Goal: Task Accomplishment & Management: Complete application form

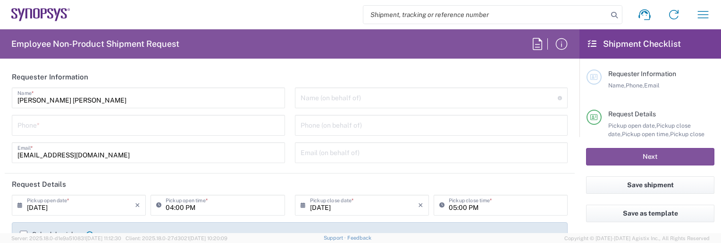
type input "Department"
type input "DE01, FAC, DE02, Munich 110158"
type input "Delivered at Place"
type input "[GEOGRAPHIC_DATA]"
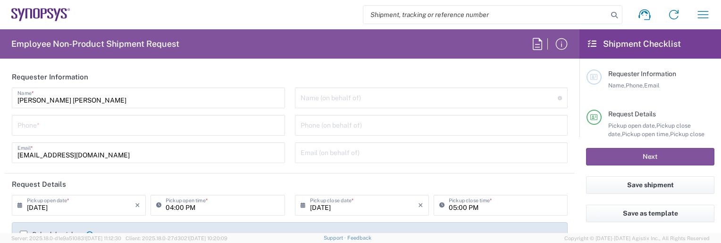
type input "[GEOGRAPHIC_DATA]"
type input "[GEOGRAPHIC_DATA] DE24"
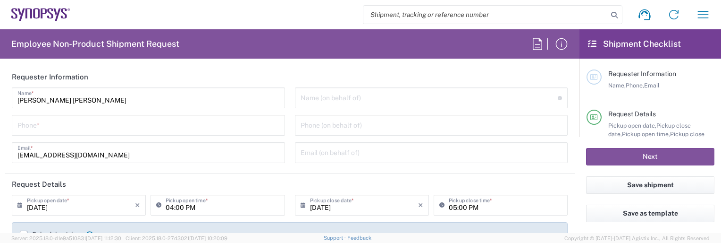
click at [30, 123] on input "tel" at bounding box center [148, 124] width 262 height 17
type input "00498954196414"
type input "[PERSON_NAME][EMAIL_ADDRESS][DOMAIN_NAME]"
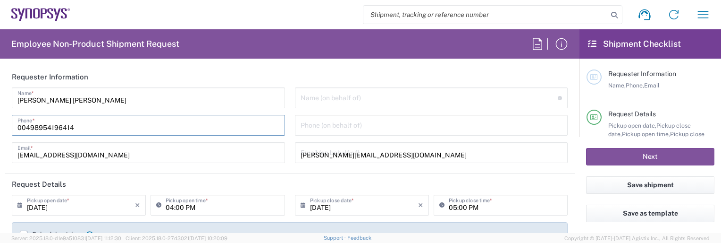
type input "08954796414"
type input "Synopsys Romania S.r.l 6L"
type input "[PERSON_NAME][GEOGRAPHIC_DATA], floor 1 & 2"
type input "District 6"
type input "[GEOGRAPHIC_DATA]"
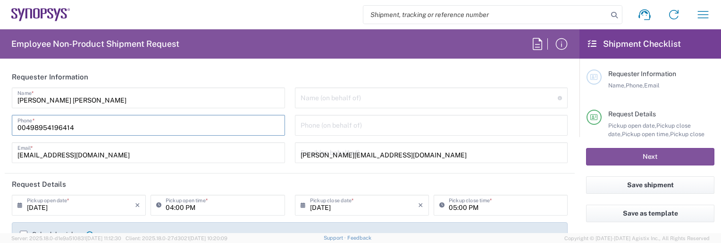
type input "[GEOGRAPHIC_DATA]"
type input "010553"
type input "[PHONE_NUMBER]"
type input "[EMAIL_ADDRESS][DOMAIN_NAME]"
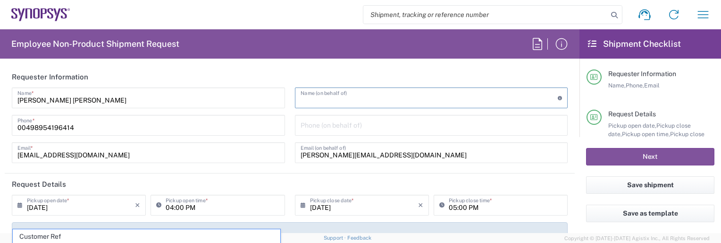
click at [334, 101] on input "text" at bounding box center [430, 97] width 258 height 17
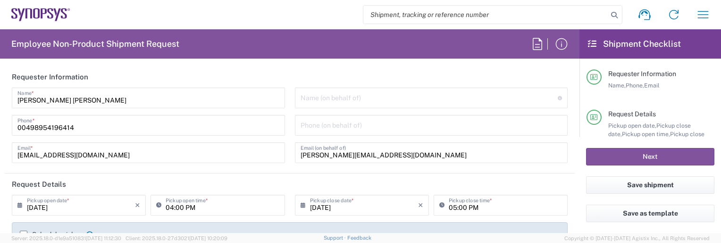
click at [305, 95] on input "text" at bounding box center [430, 97] width 258 height 17
paste input "[PERSON_NAME]"
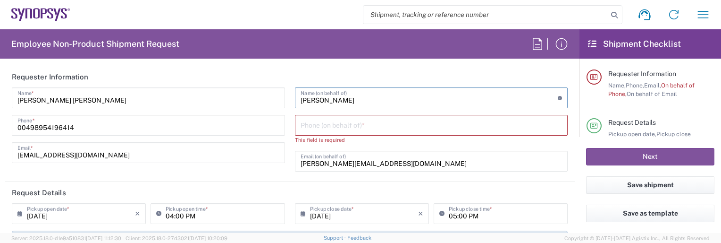
type input "[PERSON_NAME]"
click at [305, 123] on input "tel" at bounding box center [432, 124] width 262 height 17
click at [306, 123] on input "tel" at bounding box center [432, 124] width 262 height 17
paste input "[PHONE_NUMBER]"
click at [310, 127] on input "[PHONE_NUMBER]" at bounding box center [432, 124] width 262 height 17
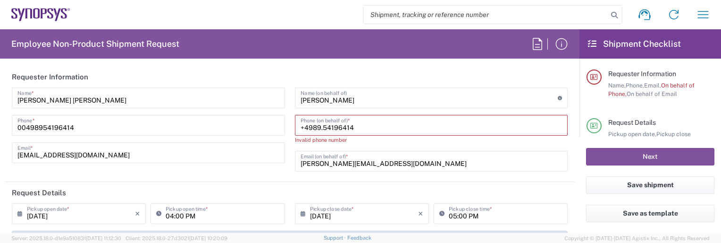
click at [319, 129] on input "+4989.54196414" at bounding box center [432, 124] width 262 height 17
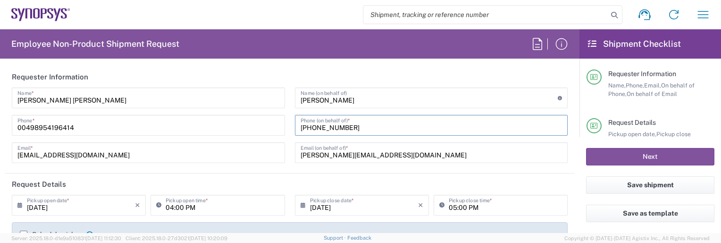
type input "[PHONE_NUMBER]"
click at [45, 206] on input "[DATE]" at bounding box center [81, 204] width 108 height 17
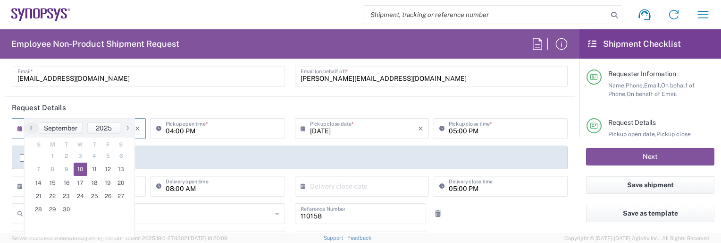
scroll to position [94, 0]
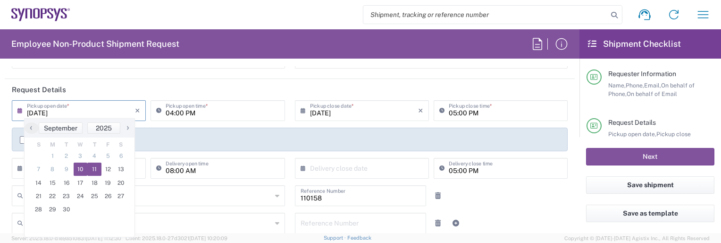
click at [93, 167] on span "11" at bounding box center [94, 168] width 14 height 13
type input "[DATE]"
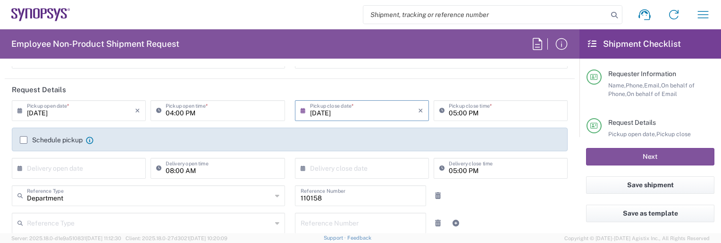
click at [170, 112] on input "04:00 PM" at bounding box center [222, 110] width 113 height 17
click at [315, 110] on input "[DATE]" at bounding box center [364, 110] width 108 height 17
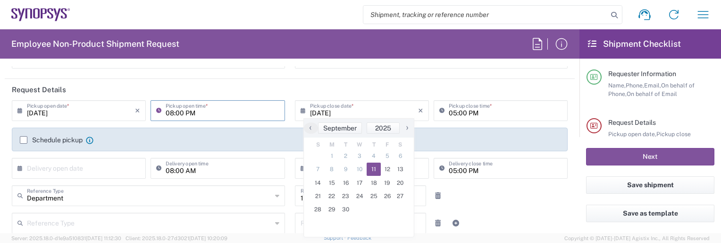
click at [187, 111] on input "08:00 PM" at bounding box center [222, 110] width 113 height 17
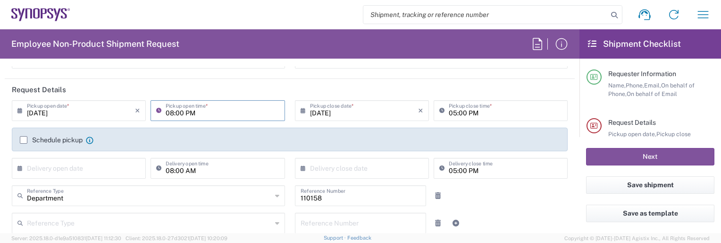
click at [186, 112] on input "08:00 PM" at bounding box center [222, 110] width 113 height 17
type input "08:00 AM"
click at [449, 112] on input "05:00 PM" at bounding box center [505, 110] width 113 height 17
type input "13:00 PM"
click at [21, 138] on div "Schedule pickup When scheduling a pickup please be sure to meet the following c…" at bounding box center [290, 139] width 556 height 24
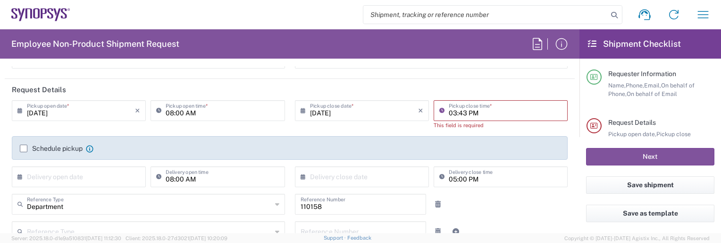
click at [452, 112] on input "03:43 PM" at bounding box center [505, 110] width 113 height 17
click at [460, 112] on input "01:43 PM" at bounding box center [505, 110] width 113 height 17
type input "01:00 PM"
click at [24, 148] on div "Schedule pickup When scheduling a pickup please be sure to meet the following c…" at bounding box center [290, 151] width 550 height 15
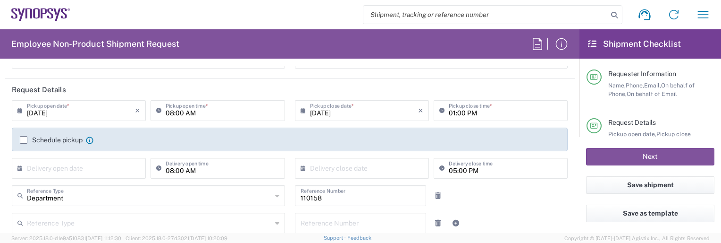
click at [25, 137] on label "Schedule pickup" at bounding box center [51, 140] width 63 height 8
click at [24, 140] on input "Schedule pickup" at bounding box center [24, 140] width 0 height 0
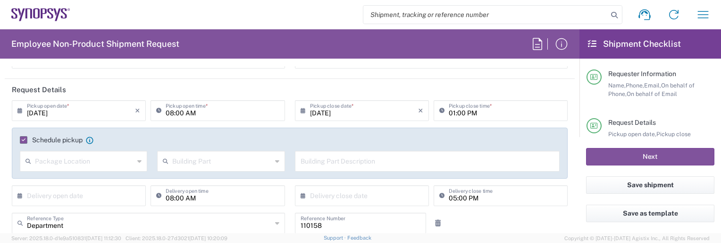
scroll to position [142, 0]
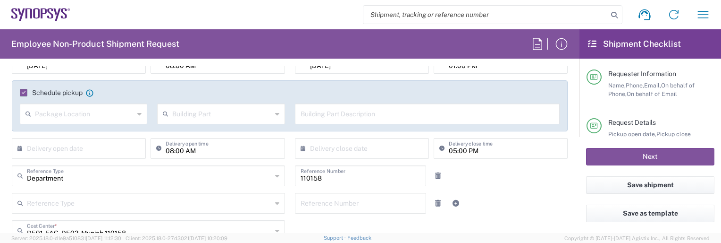
click at [137, 113] on icon at bounding box center [139, 113] width 4 height 15
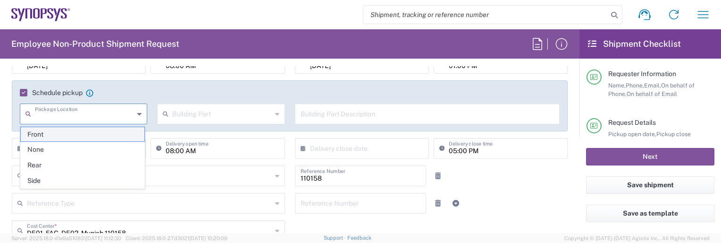
click at [99, 133] on span "Front" at bounding box center [83, 134] width 124 height 15
type input "Front"
click at [242, 118] on input "text" at bounding box center [221, 113] width 99 height 17
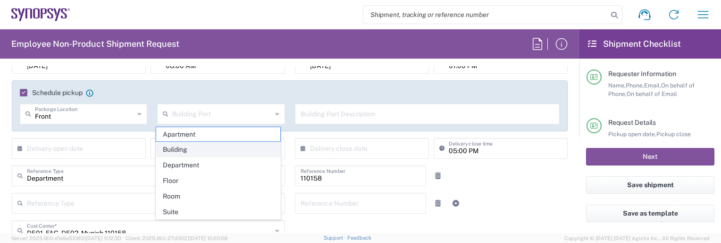
click at [253, 146] on span "Building" at bounding box center [218, 149] width 124 height 15
type input "Building"
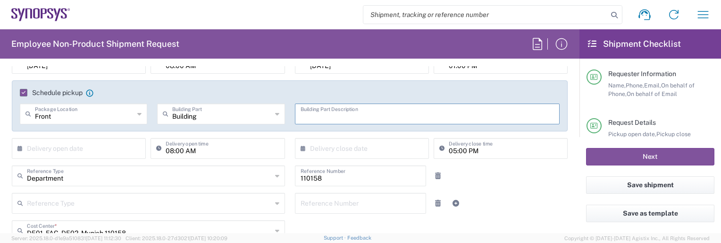
click at [343, 115] on input "text" at bounding box center [428, 113] width 254 height 17
type input "EG"
click at [93, 149] on input "text" at bounding box center [81, 147] width 108 height 17
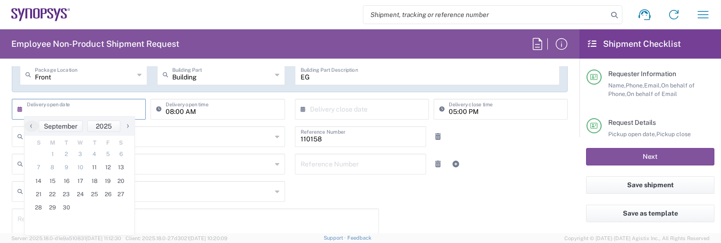
scroll to position [189, 0]
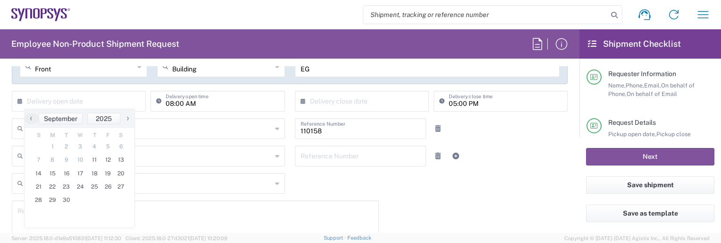
click at [159, 143] on div "Department Reference Type Department Customer Ref Invoice Number Purchase Order…" at bounding box center [148, 131] width 283 height 27
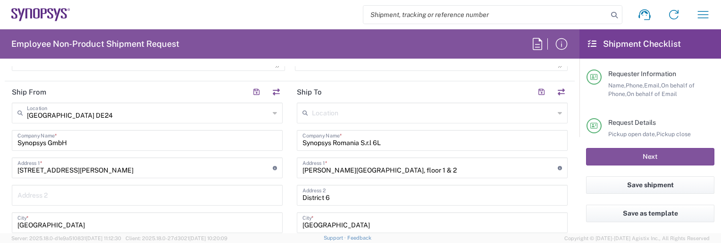
scroll to position [425, 0]
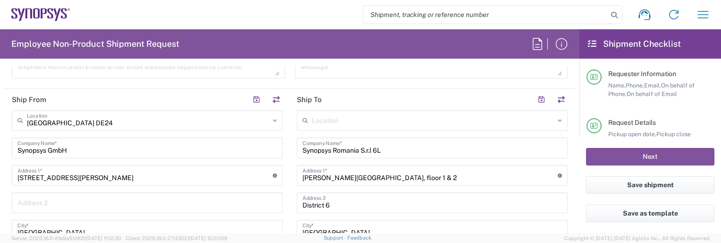
click at [316, 121] on input "text" at bounding box center [433, 119] width 243 height 17
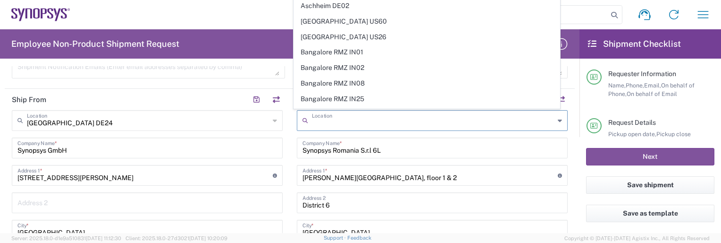
click at [401, 154] on input "Synopsys Romania S.r.l 6L" at bounding box center [433, 147] width 260 height 17
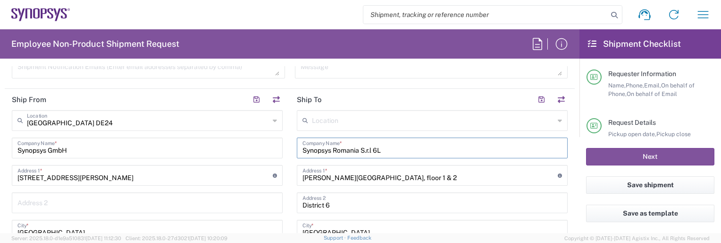
click at [342, 112] on input "text" at bounding box center [433, 119] width 243 height 17
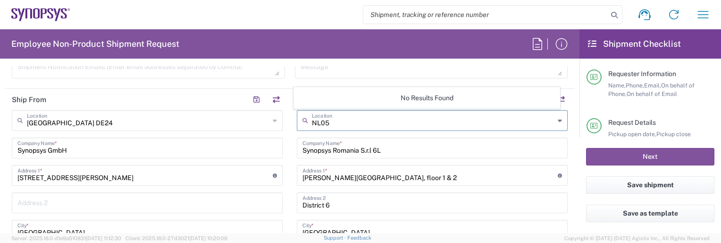
type input "NL05"
click at [373, 146] on input "Synopsys Romania S.r.l 6L" at bounding box center [433, 147] width 260 height 17
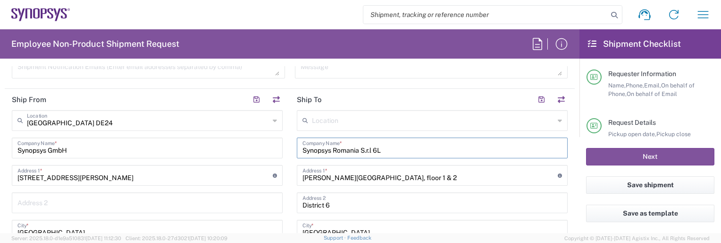
drag, startPoint x: 390, startPoint y: 149, endPoint x: 223, endPoint y: 145, distance: 167.2
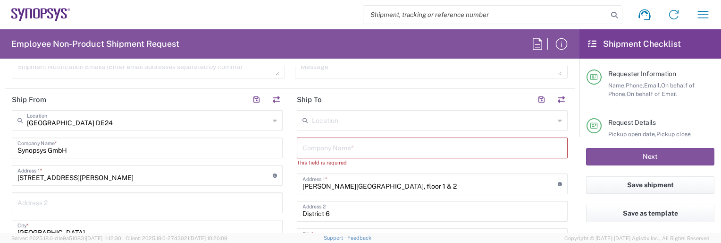
click at [377, 145] on input "text" at bounding box center [433, 147] width 260 height 17
paste input "NL05: Synopsys Software [GEOGRAPHIC_DATA]"
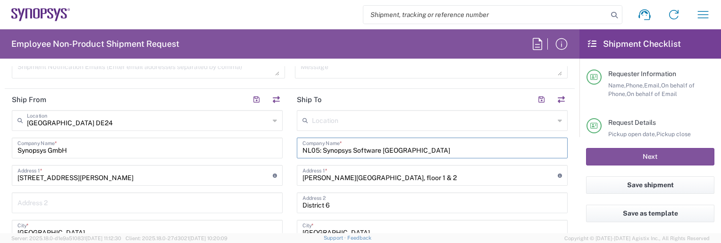
click at [317, 148] on input "NL05: Synopsys Software [GEOGRAPHIC_DATA]" at bounding box center [433, 147] width 260 height 17
drag, startPoint x: 318, startPoint y: 149, endPoint x: 298, endPoint y: 150, distance: 19.4
click at [298, 150] on div "NL05: Synopsys Software Netherlands Company Name *" at bounding box center [432, 147] width 271 height 21
type input "Synopsys Software [GEOGRAPHIC_DATA]"
drag, startPoint x: 477, startPoint y: 177, endPoint x: 190, endPoint y: 171, distance: 287.6
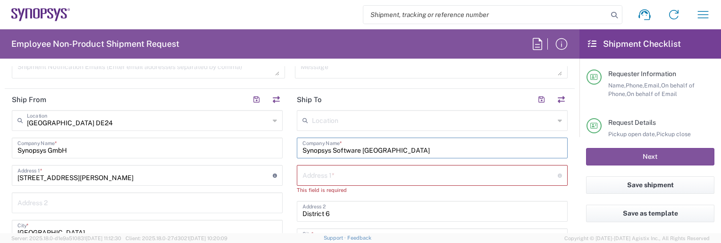
click at [425, 147] on input "Synopsys Software [GEOGRAPHIC_DATA]" at bounding box center [433, 147] width 260 height 17
type input "Synopsys Software Netherlands BV"
click at [311, 170] on input "text" at bounding box center [430, 174] width 255 height 17
click at [366, 174] on input "text" at bounding box center [430, 174] width 255 height 17
paste input "[GEOGRAPHIC_DATA] 41"
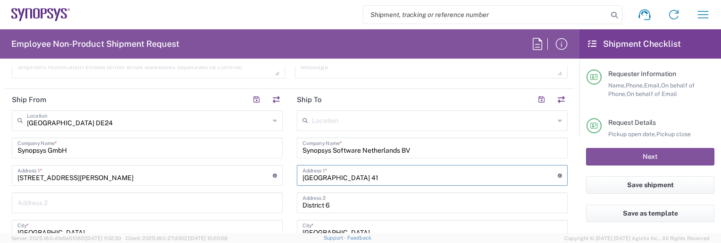
type input "[GEOGRAPHIC_DATA] 41"
click at [389, 205] on input "District 6" at bounding box center [433, 202] width 260 height 17
drag, startPoint x: 388, startPoint y: 205, endPoint x: 293, endPoint y: 203, distance: 94.9
click at [297, 203] on div "District 6 Address 2" at bounding box center [432, 202] width 271 height 21
click at [460, 151] on input "Synopsys Software Netherlands BV" at bounding box center [433, 147] width 260 height 17
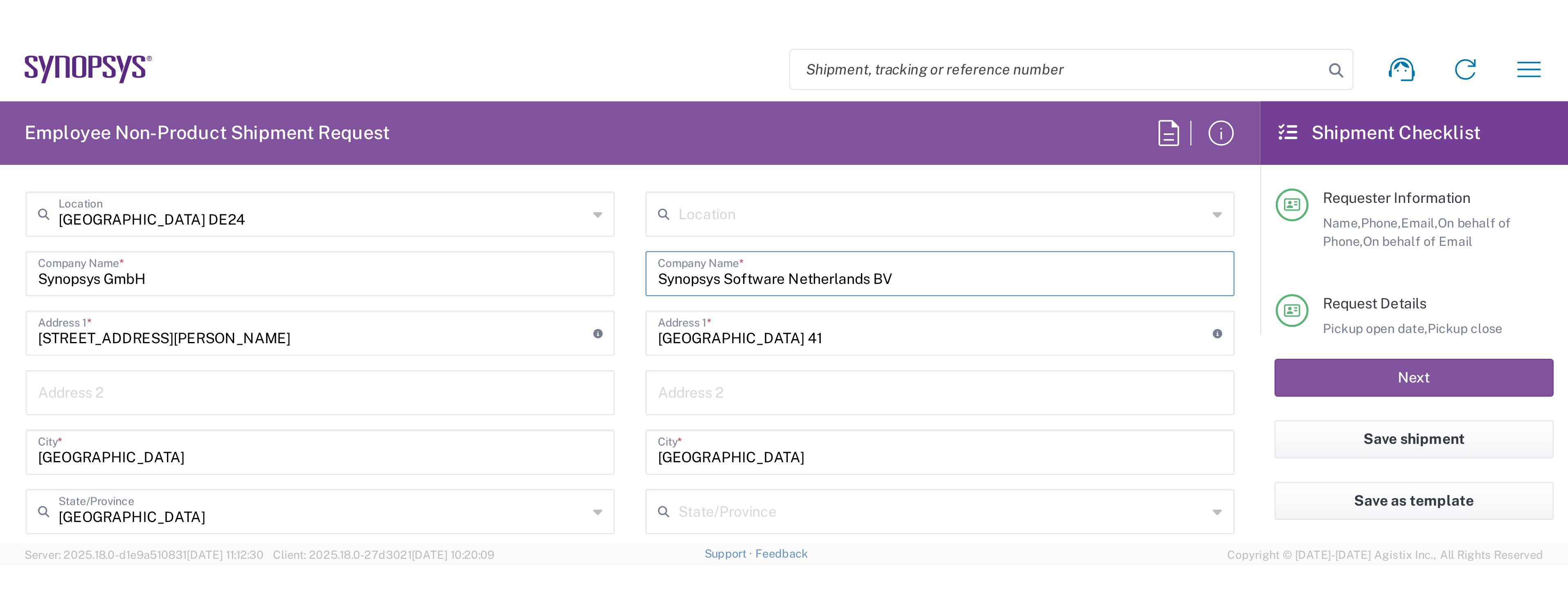
scroll to position [409, 0]
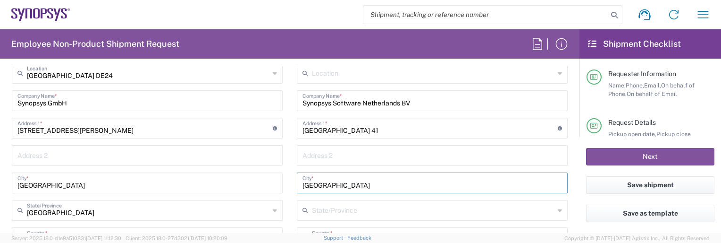
drag, startPoint x: 333, startPoint y: 186, endPoint x: 260, endPoint y: 176, distance: 73.9
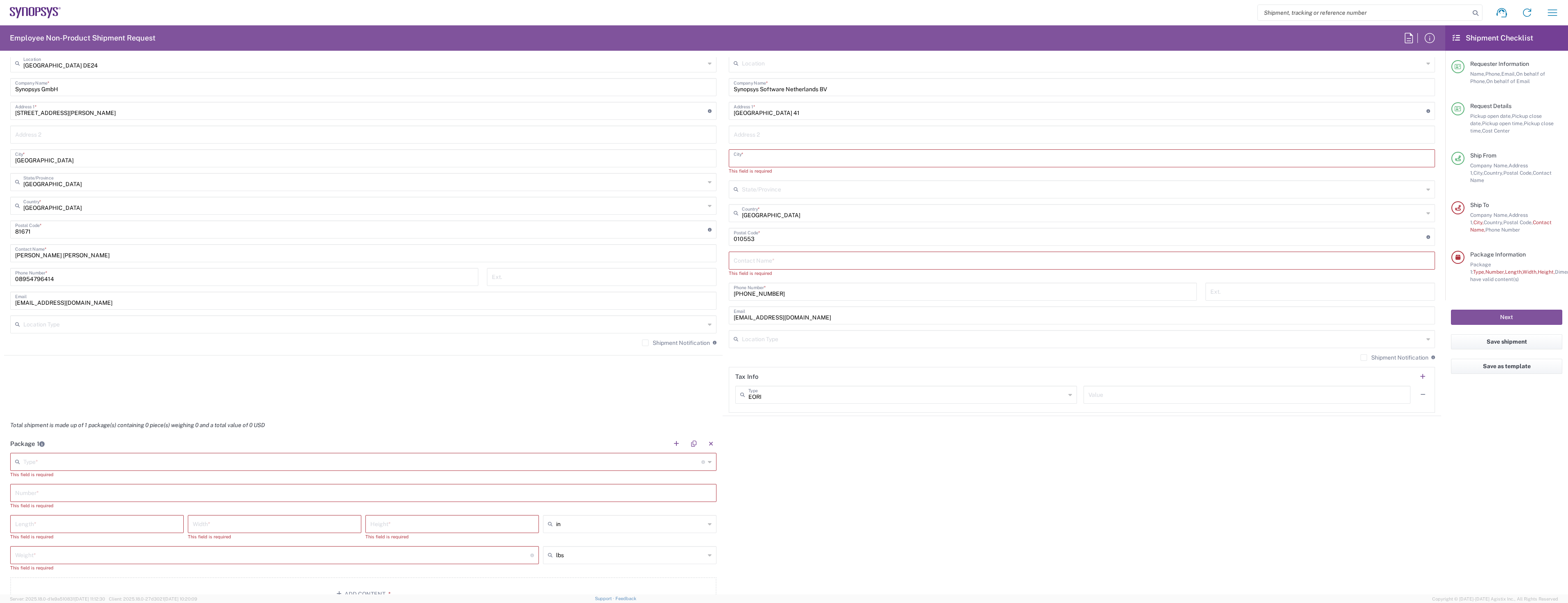
click at [625, 159] on input "text" at bounding box center [1083, 158] width 697 height 15
paste input "[GEOGRAPHIC_DATA]"
type input "[GEOGRAPHIC_DATA]"
drag, startPoint x: 769, startPoint y: 209, endPoint x: 744, endPoint y: 208, distance: 25.0
click at [625, 208] on input "text" at bounding box center [1083, 205] width 682 height 15
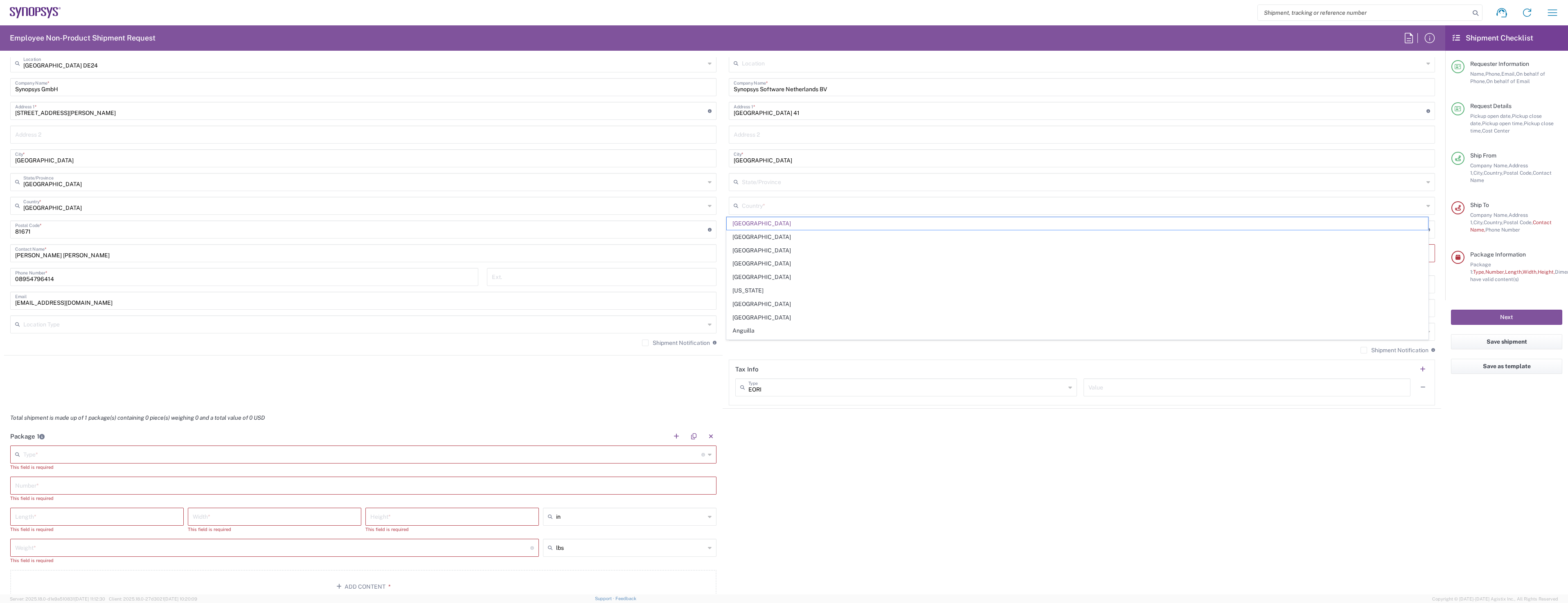
click at [625, 210] on div "Package 1 Type * Material used to package goods Bale(s) Basket(s) Bolt(s) Bottl…" at bounding box center [723, 518] width 1437 height 183
type input "[GEOGRAPHIC_DATA]"
click at [625, 205] on input "text" at bounding box center [1083, 205] width 682 height 15
paste input "[GEOGRAPHIC_DATA]"
type input "[GEOGRAPHIC_DATA]"
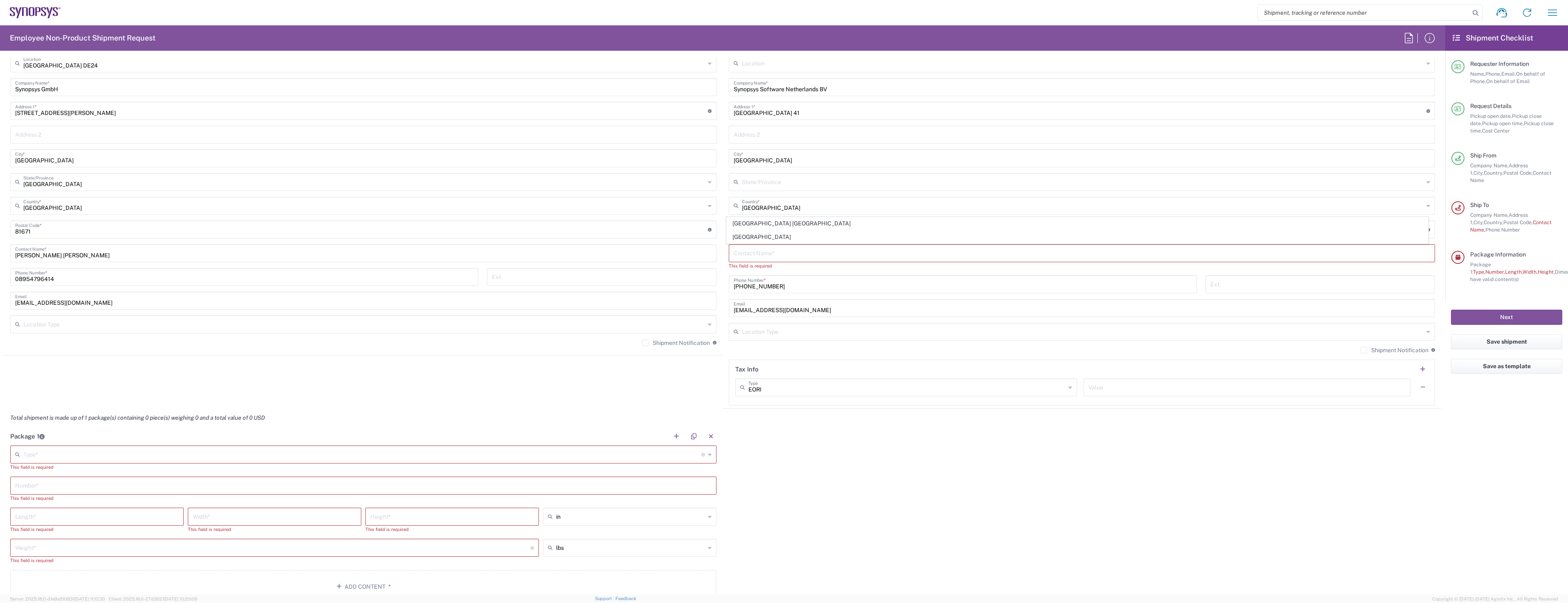
click at [625, 210] on div "Package 1 Type * Material used to package goods Bale(s) Basket(s) Bolt(s) Bottl…" at bounding box center [723, 518] width 1437 height 183
click at [625, 207] on input "[GEOGRAPHIC_DATA]" at bounding box center [1083, 205] width 682 height 15
drag, startPoint x: 757, startPoint y: 207, endPoint x: 823, endPoint y: 199, distance: 66.5
click at [625, 199] on input "[GEOGRAPHIC_DATA]" at bounding box center [1083, 205] width 682 height 15
type input "G"
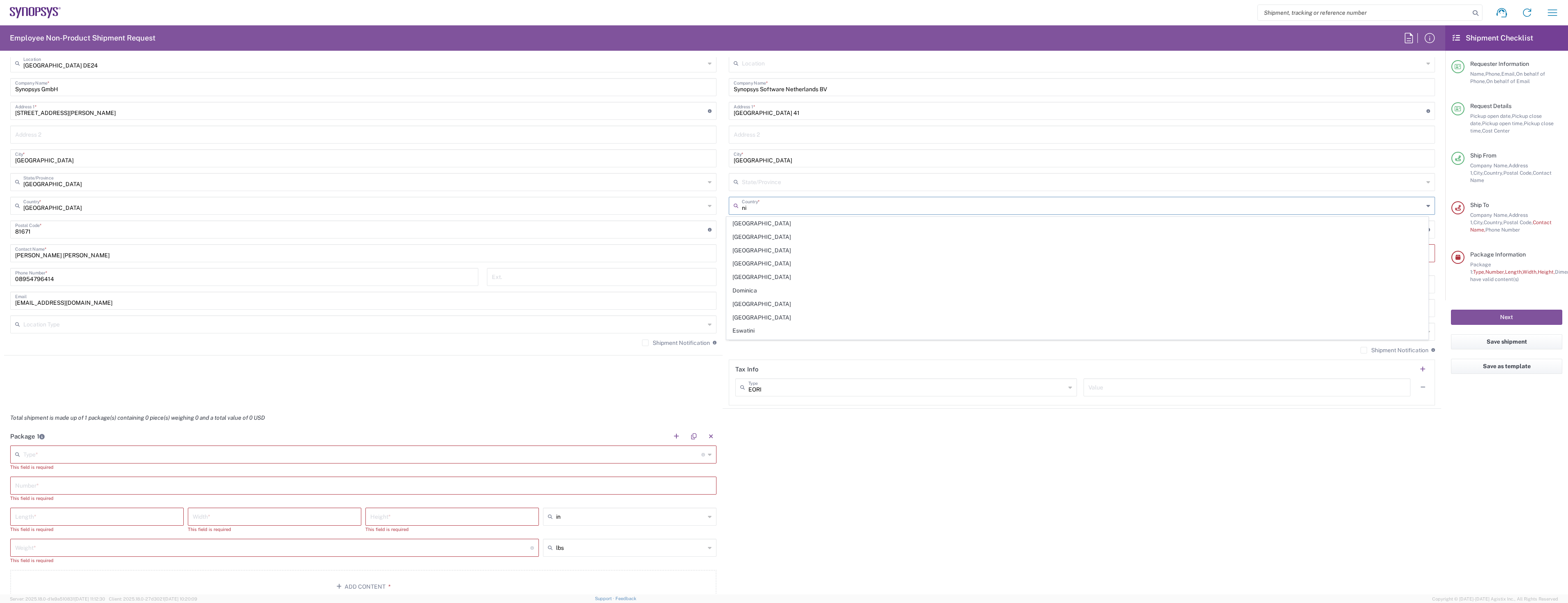
type input "n"
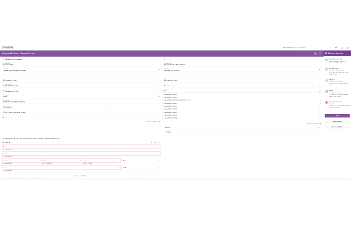
scroll to position [2314, 0]
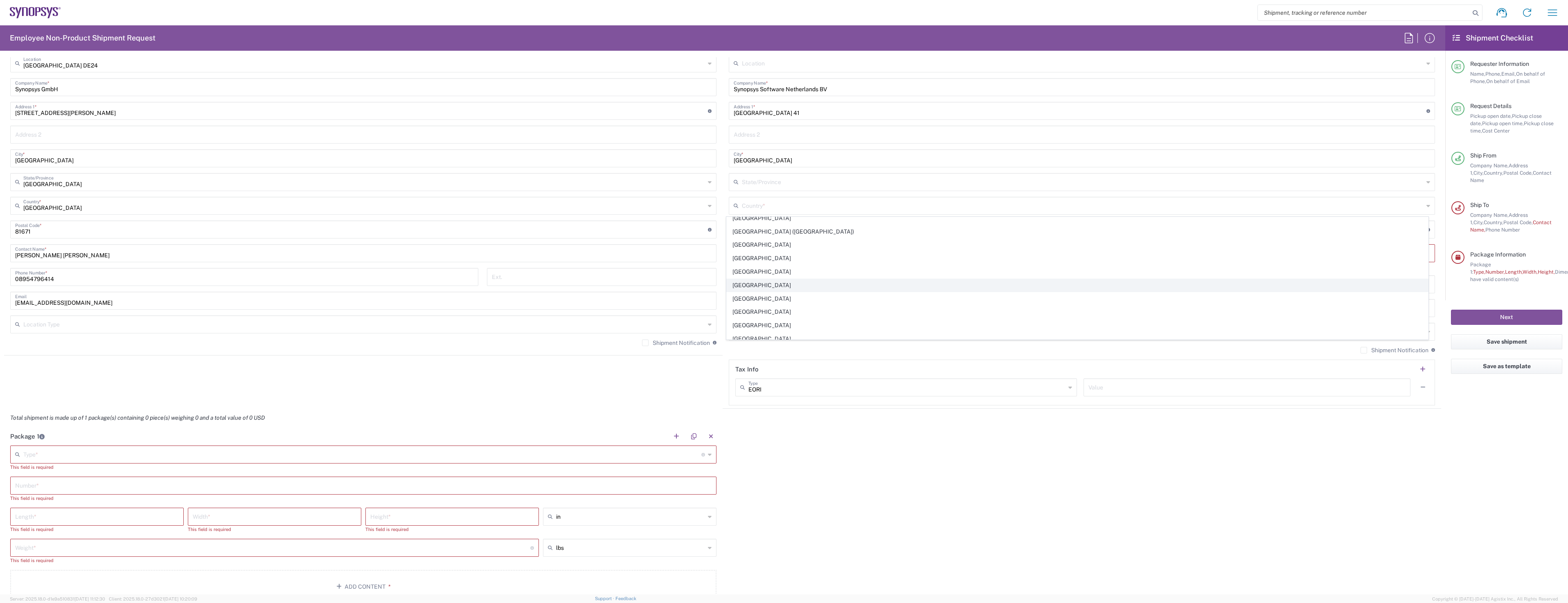
click at [625, 210] on span "[GEOGRAPHIC_DATA]" at bounding box center [1078, 285] width 702 height 13
type input "[GEOGRAPHIC_DATA]"
click at [625, 210] on input "text" at bounding box center [1083, 252] width 697 height 15
drag, startPoint x: 823, startPoint y: 520, endPoint x: 826, endPoint y: 515, distance: 5.8
click at [625, 210] on div "Package 1 Type * Material used to package goods Bale(s) Basket(s) Bolt(s) Bottl…" at bounding box center [723, 518] width 1437 height 183
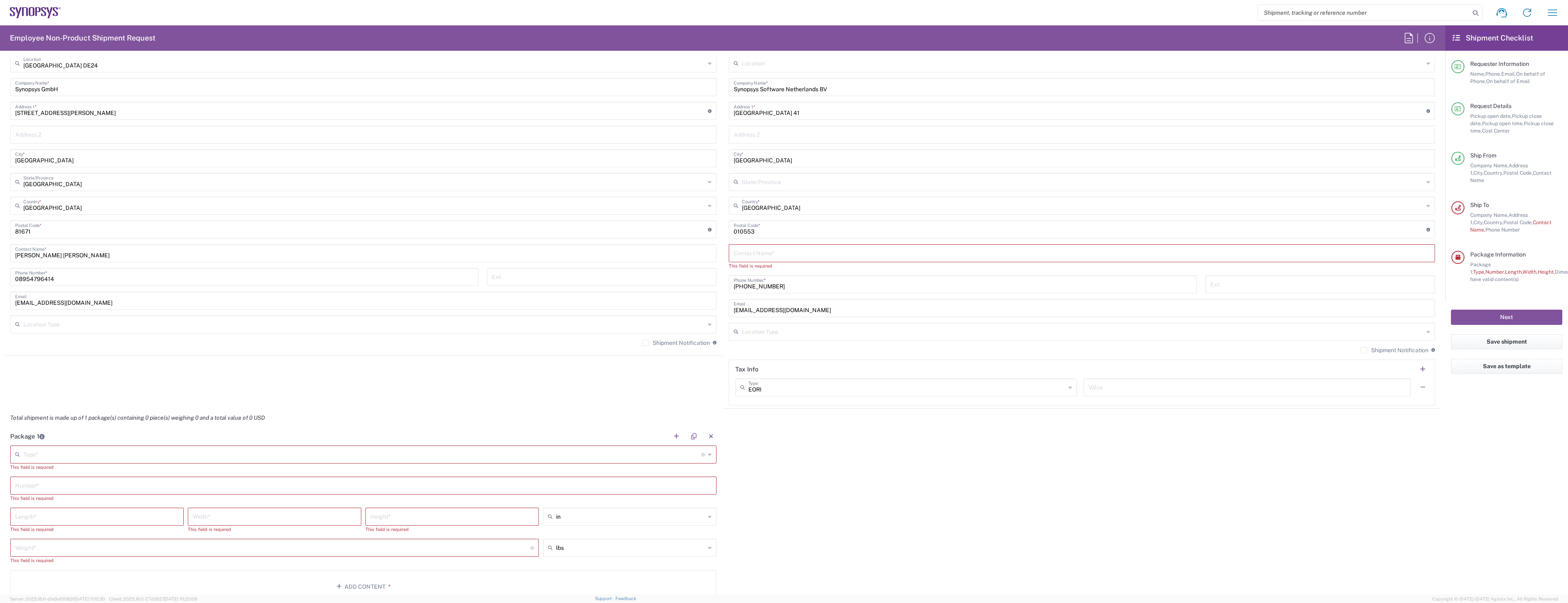
click at [625, 210] on input "text" at bounding box center [1083, 252] width 697 height 15
paste input "[PERSON_NAME]"
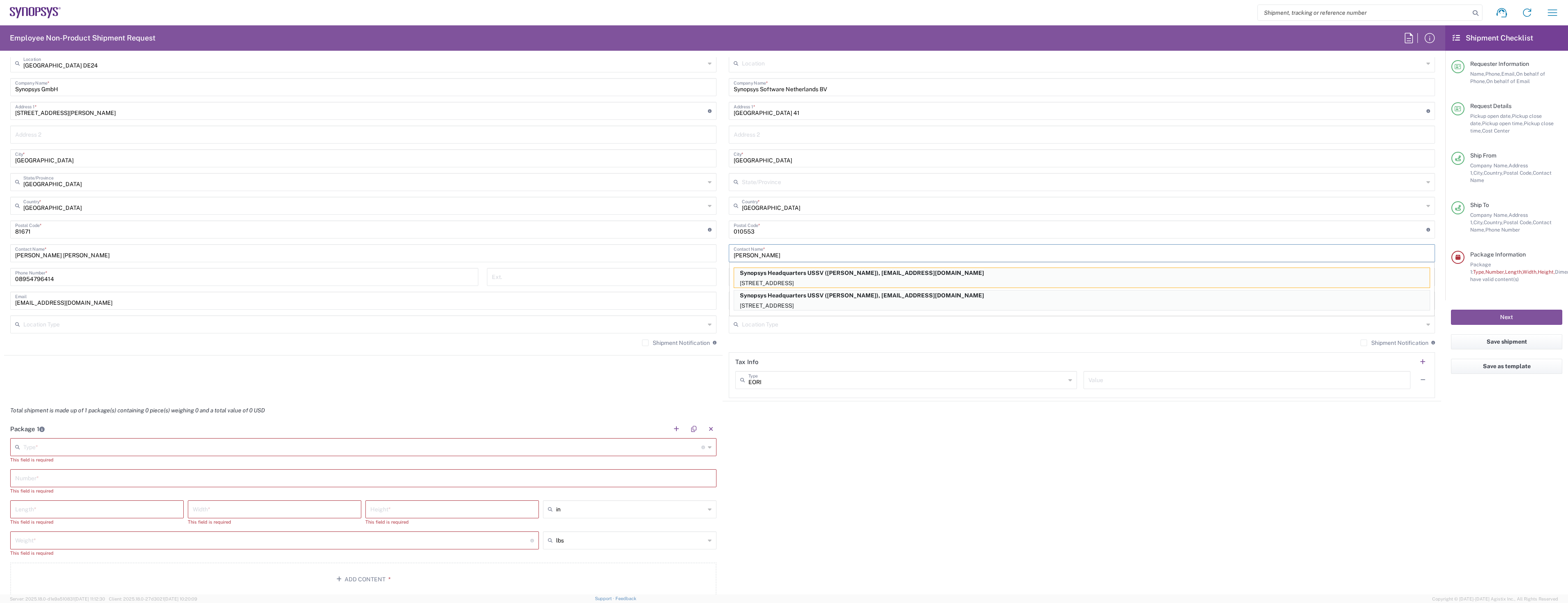
type input "[PERSON_NAME]"
click at [625, 210] on div "Package 1 Type * Material used to package goods Bale(s) Basket(s) Bolt(s) Bottl…" at bounding box center [723, 510] width 1437 height 183
click at [625, 210] on input "text" at bounding box center [1083, 323] width 682 height 15
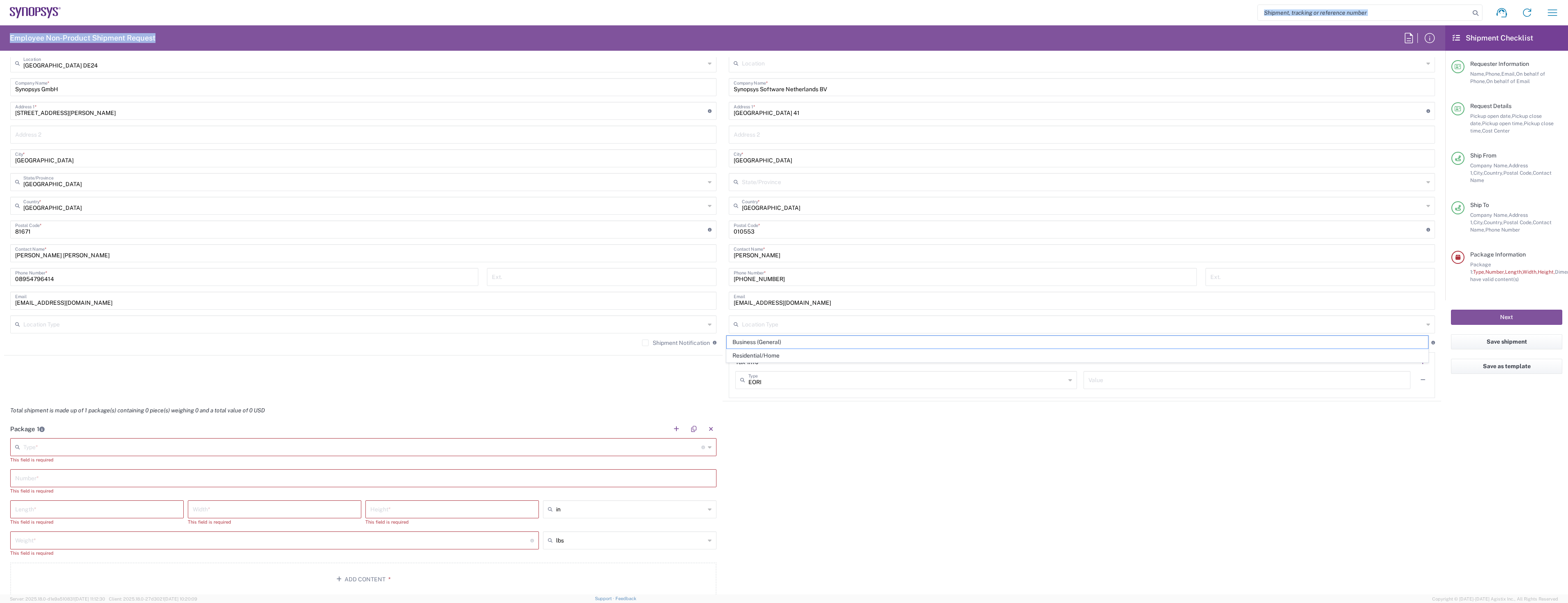
drag, startPoint x: 1129, startPoint y: 25, endPoint x: 962, endPoint y: 28, distance: 167.0
click at [625, 28] on agx-forms-host "Shipment request Shipment tracking Employee non-product shipment request My shi…" at bounding box center [784, 302] width 1568 height 603
click at [625, 7] on div "Shipment request Shipment tracking Employee non-product shipment request My shi…" at bounding box center [813, 12] width 1505 height 20
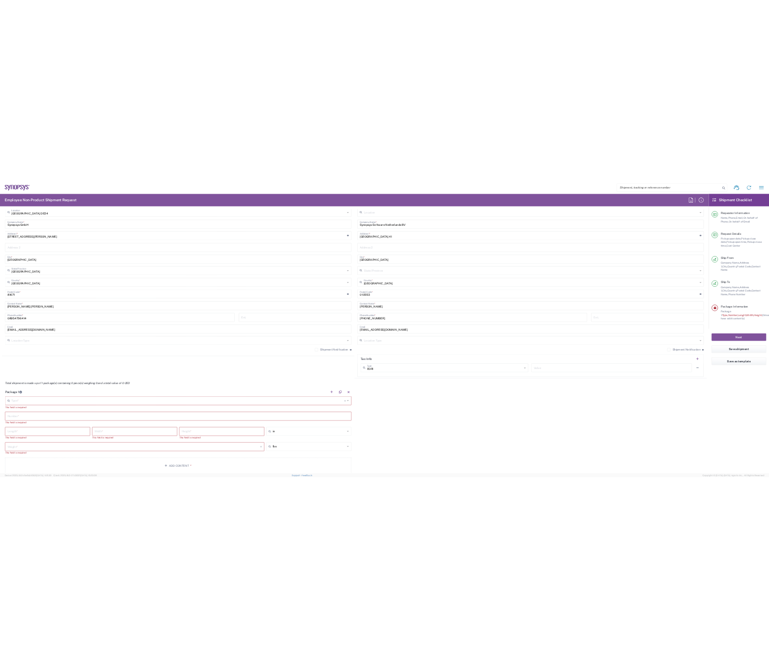
scroll to position [0, 0]
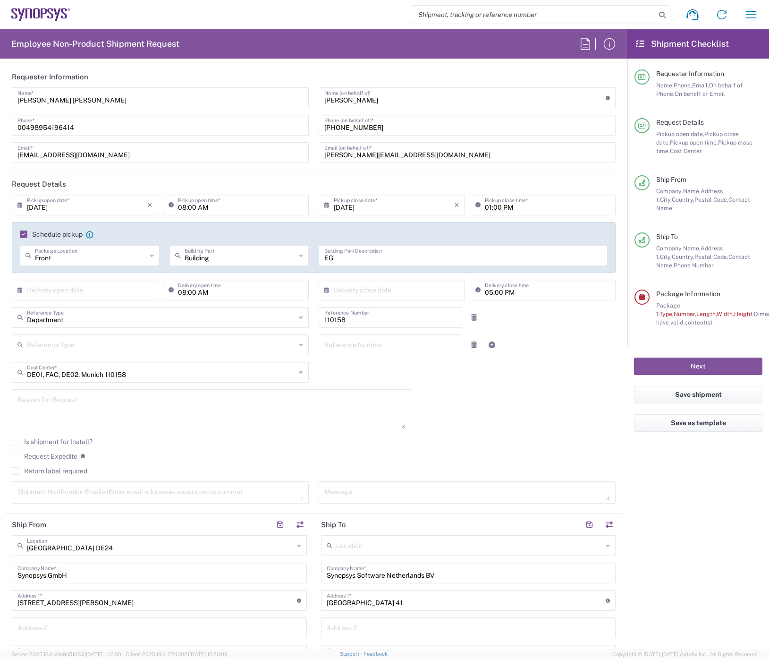
click at [700, 242] on agx-form-checklist "Shipment Checklist Requester Information Name, Phone, Email, On behalf of Phone…" at bounding box center [699, 338] width 142 height 619
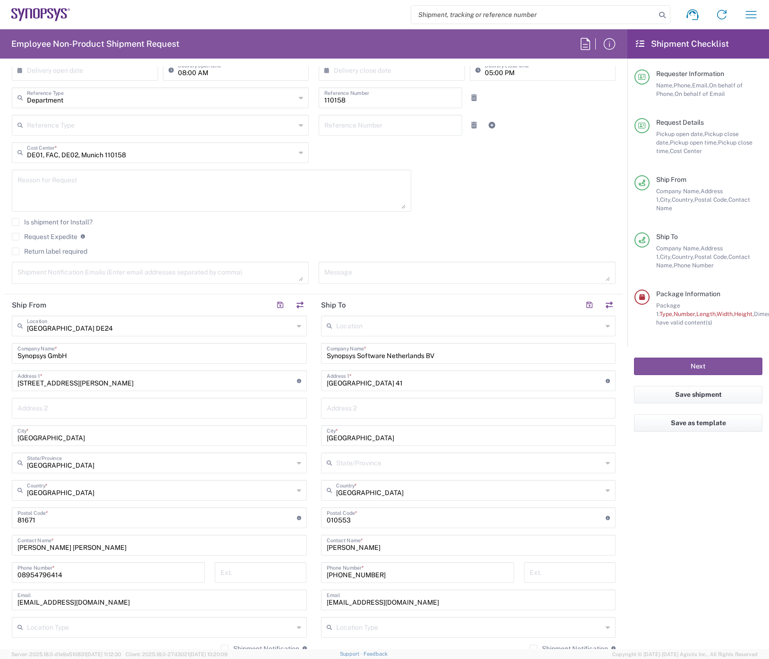
scroll to position [236, 0]
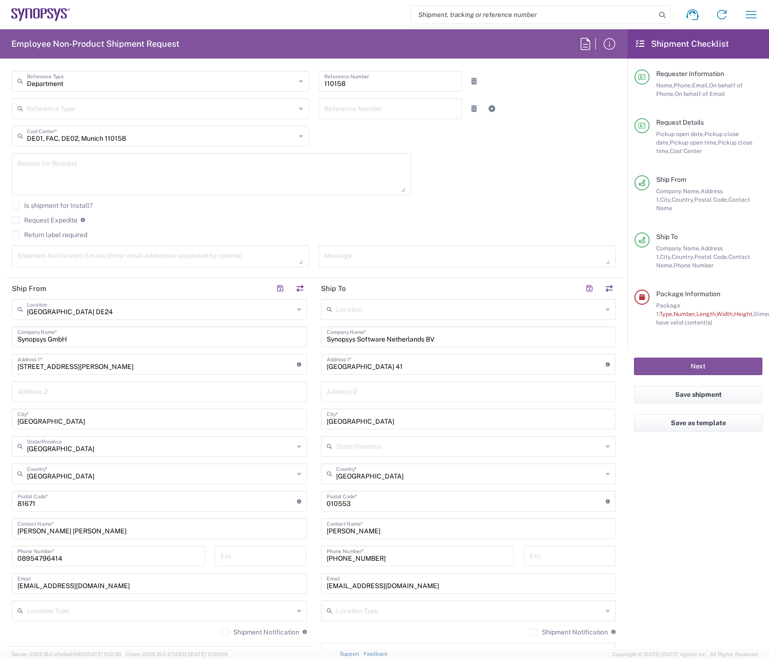
click at [367, 242] on input "[PHONE_NUMBER]" at bounding box center [418, 555] width 182 height 17
type input "+"
paste input "[PHONE_NUMBER] Mobile"
click at [340, 242] on input "[PHONE_NUMBER]" at bounding box center [418, 555] width 182 height 17
click at [335, 242] on input "+31.642856196" at bounding box center [418, 555] width 182 height 17
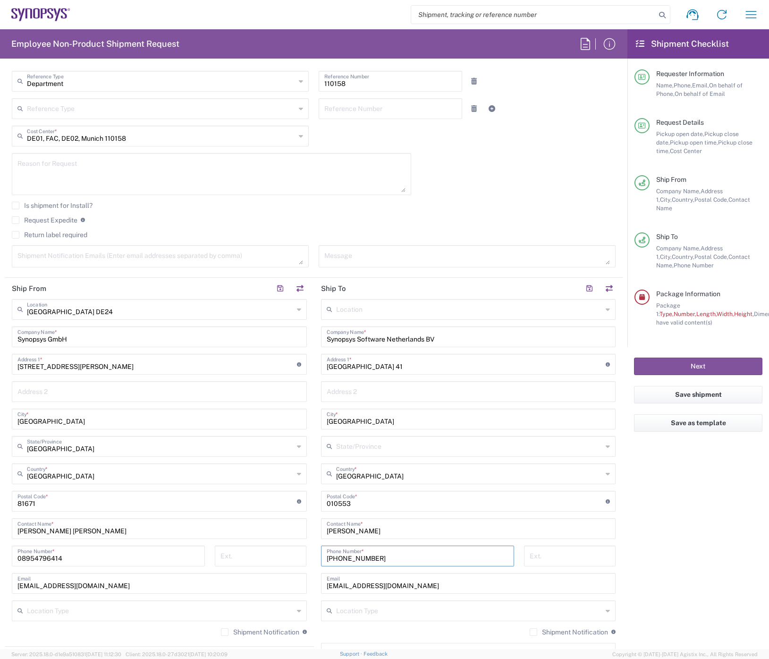
type input "[PHONE_NUMBER]"
click at [406, 242] on input "[EMAIL_ADDRESS][DOMAIN_NAME]" at bounding box center [469, 582] width 284 height 17
drag, startPoint x: 406, startPoint y: 585, endPoint x: 314, endPoint y: 585, distance: 91.1
click at [314, 242] on main "Location [GEOGRAPHIC_DATA] DE04 Agrate Brianza IT01 [GEOGRAPHIC_DATA] DE02 [GEO…" at bounding box center [468, 497] width 309 height 397
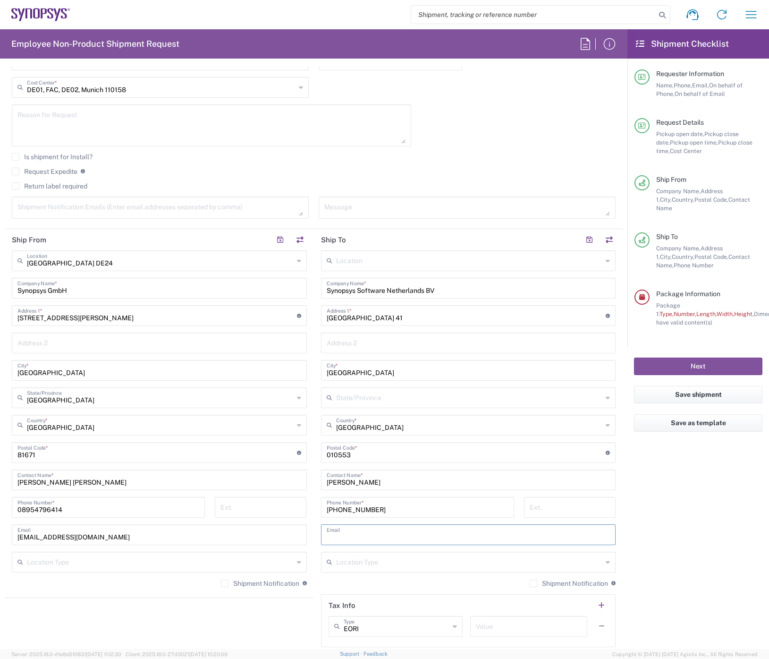
scroll to position [331, 0]
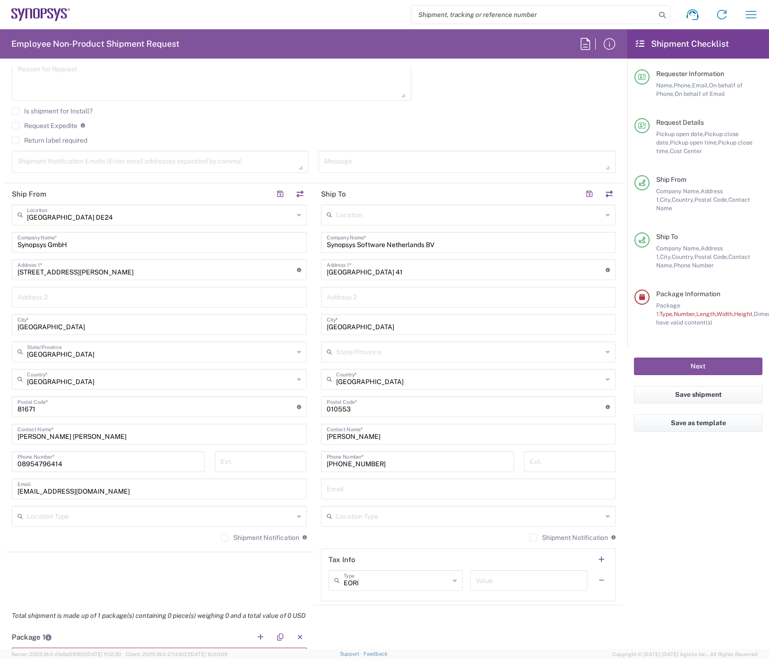
click at [350, 242] on input "text" at bounding box center [469, 488] width 284 height 17
paste input "[EMAIL_ADDRESS][DOMAIN_NAME]"
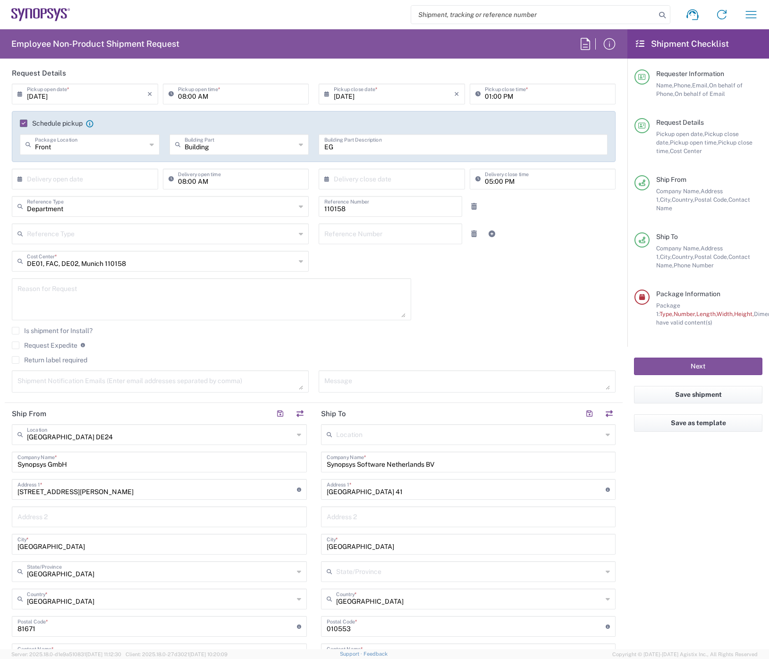
scroll to position [94, 0]
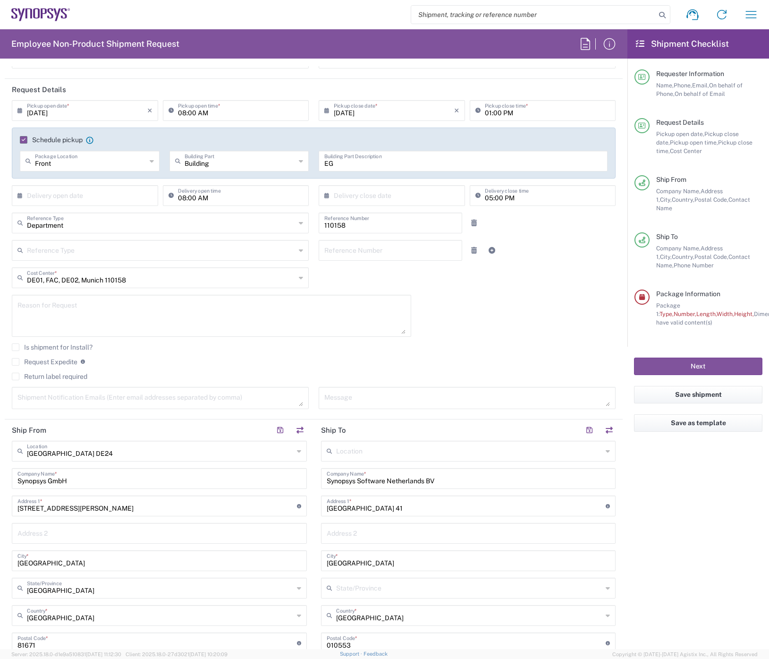
type input "[EMAIL_ADDRESS][DOMAIN_NAME]"
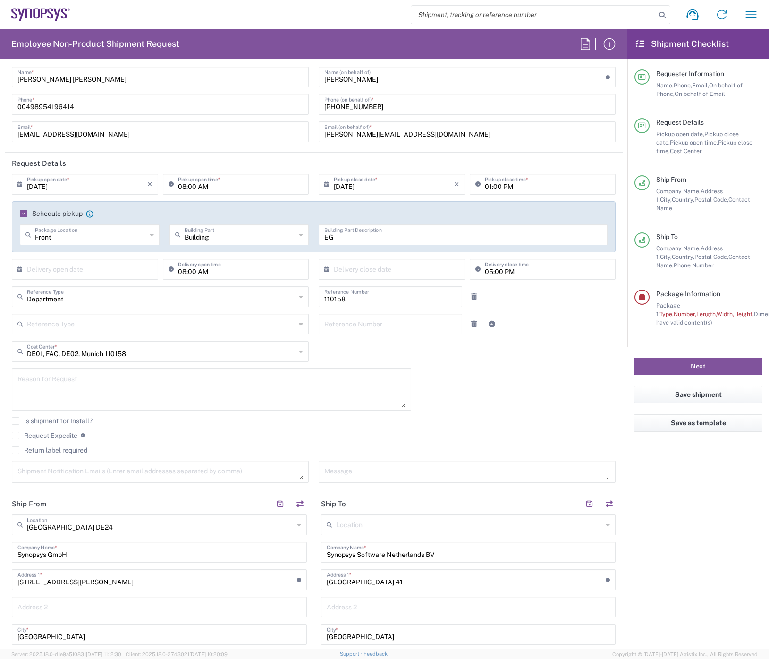
scroll to position [0, 0]
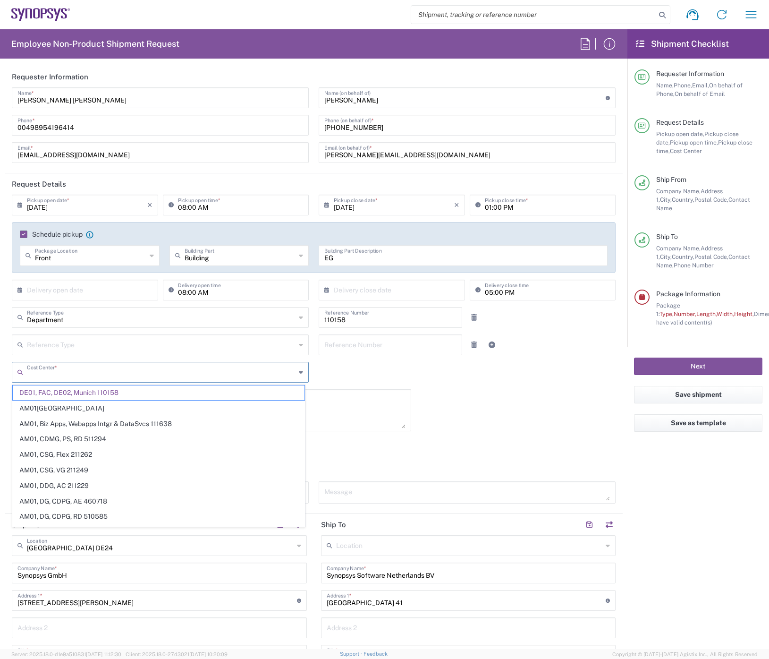
click at [257, 242] on input "text" at bounding box center [161, 371] width 269 height 17
paste input "DE01, CIO IT, ECIS7"
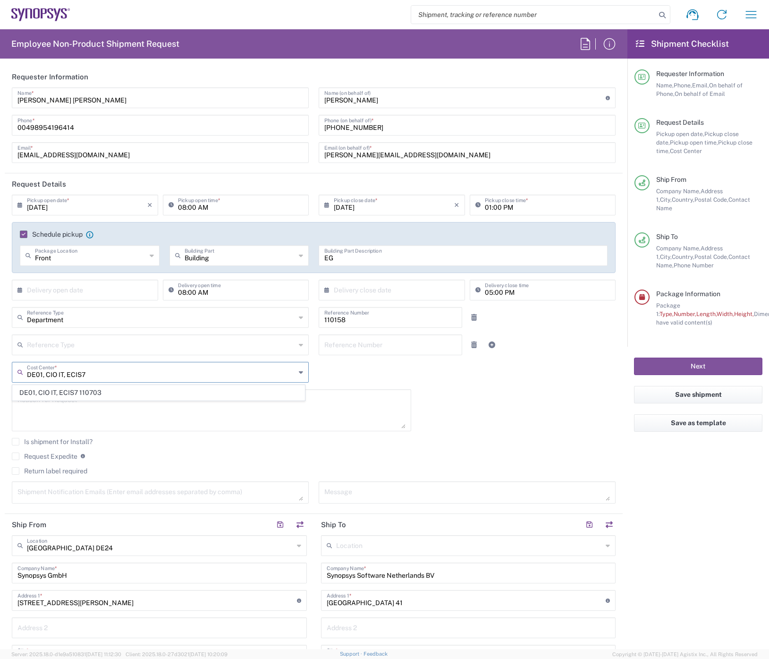
type input "DE01, CIO IT, ECIS7"
click at [270, 242] on div "Is shipment for Install?" at bounding box center [314, 445] width 604 height 14
click at [243, 242] on input "text" at bounding box center [161, 371] width 269 height 17
type input "d"
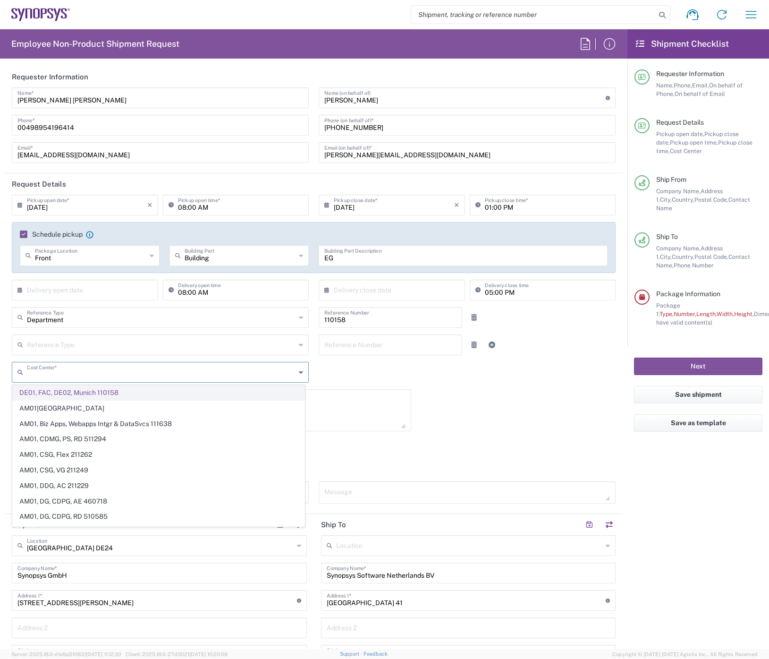
click at [204, 242] on span "DE01, FAC, DE02, Munich 110158" at bounding box center [159, 392] width 292 height 15
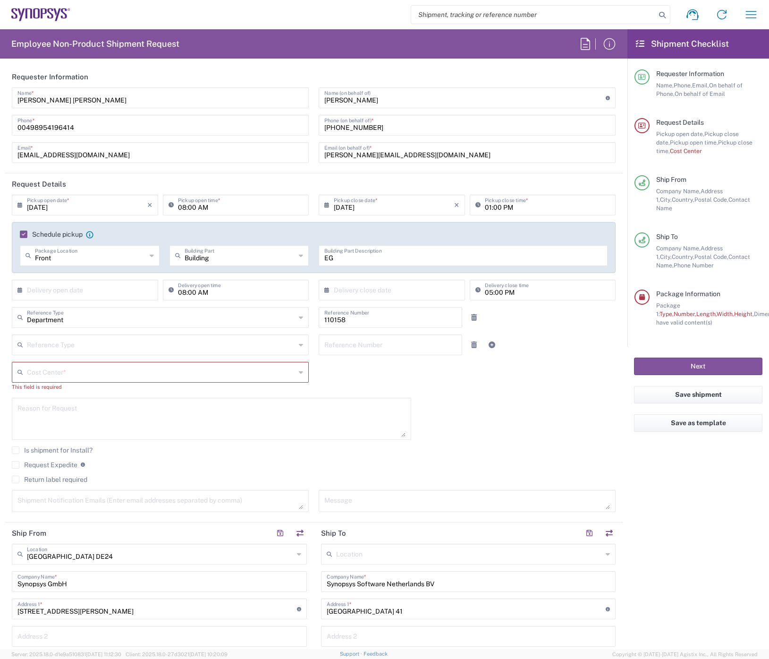
click at [299, 242] on icon at bounding box center [301, 372] width 4 height 15
click at [93, 242] on input "text" at bounding box center [161, 371] width 269 height 17
click at [82, 242] on input "text" at bounding box center [161, 371] width 269 height 17
click at [38, 242] on input "text" at bounding box center [161, 371] width 269 height 17
paste input "DE01, CIO IT, ECIS7"
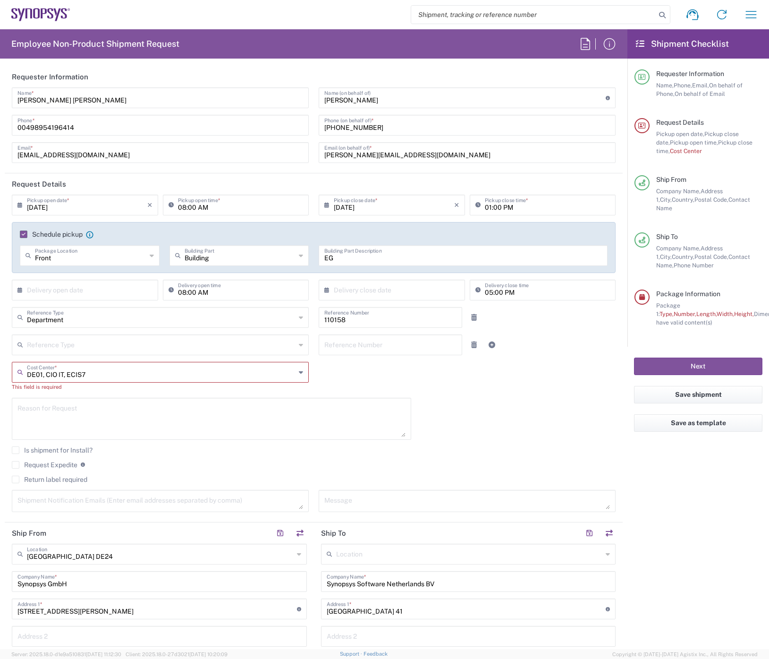
type input "DE01, CIO IT, ECIS7"
click at [299, 242] on icon at bounding box center [301, 372] width 4 height 15
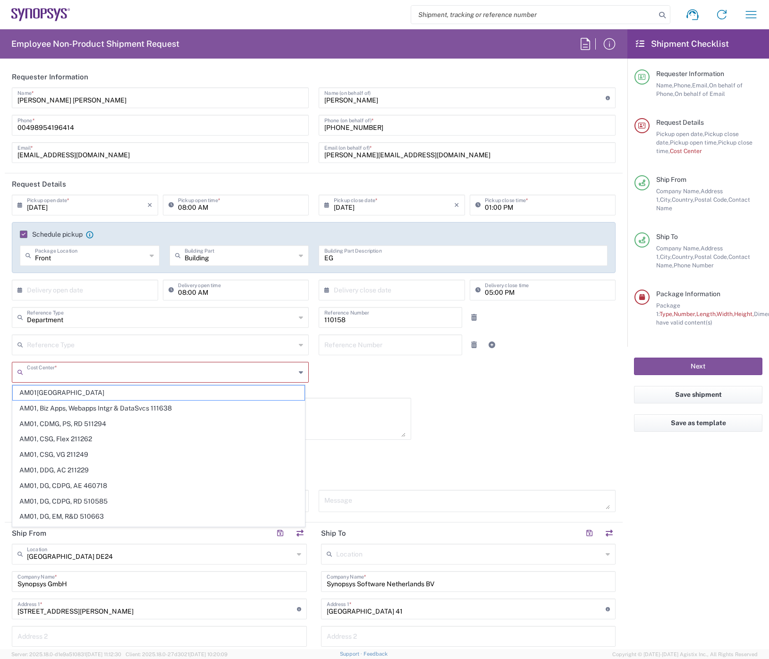
paste input "DE01, CIO, IT, ESS14"
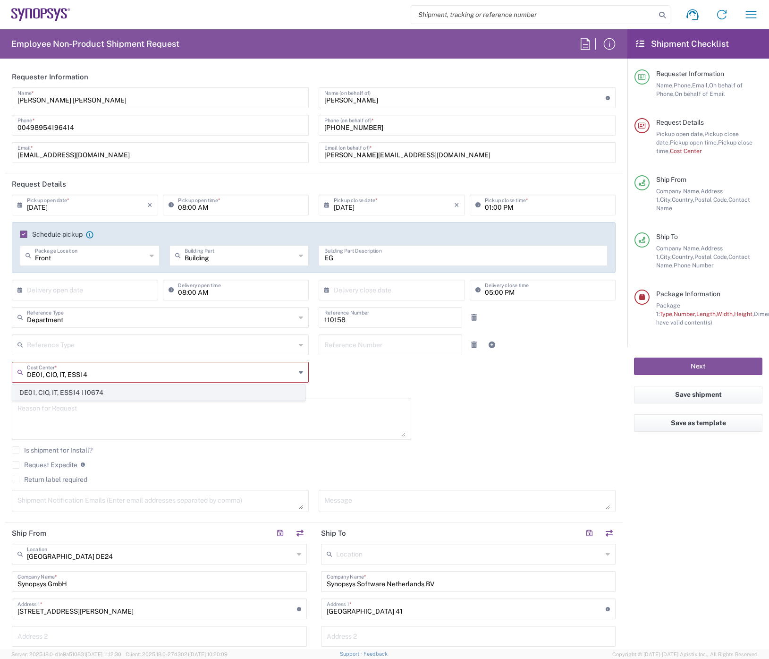
type input "DE01, CIO, IT, ESS14"
click at [239, 242] on span "DE01, CIO, IT, ESS14 110674" at bounding box center [159, 392] width 292 height 15
type input "110674"
type input "DE01, CIO, IT, ESS14 110674"
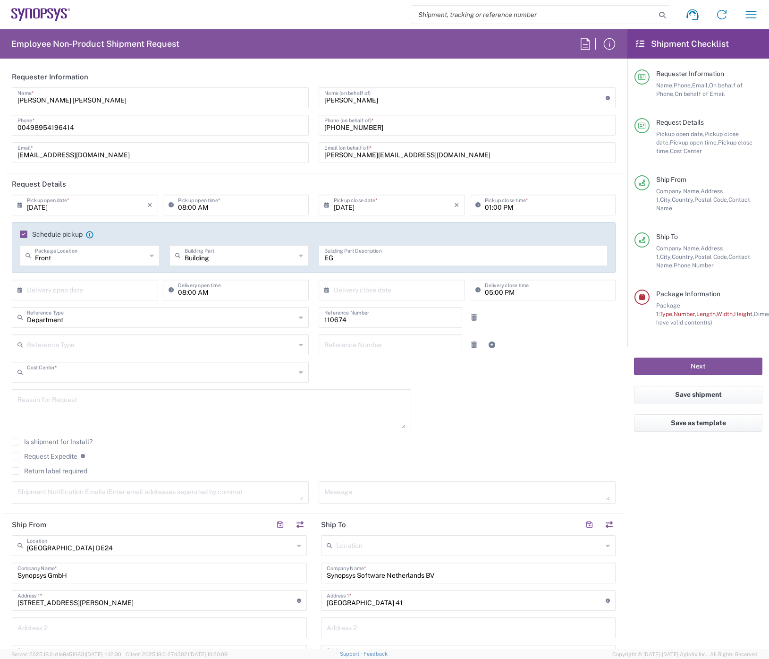
click at [161, 242] on input "text" at bounding box center [161, 371] width 269 height 17
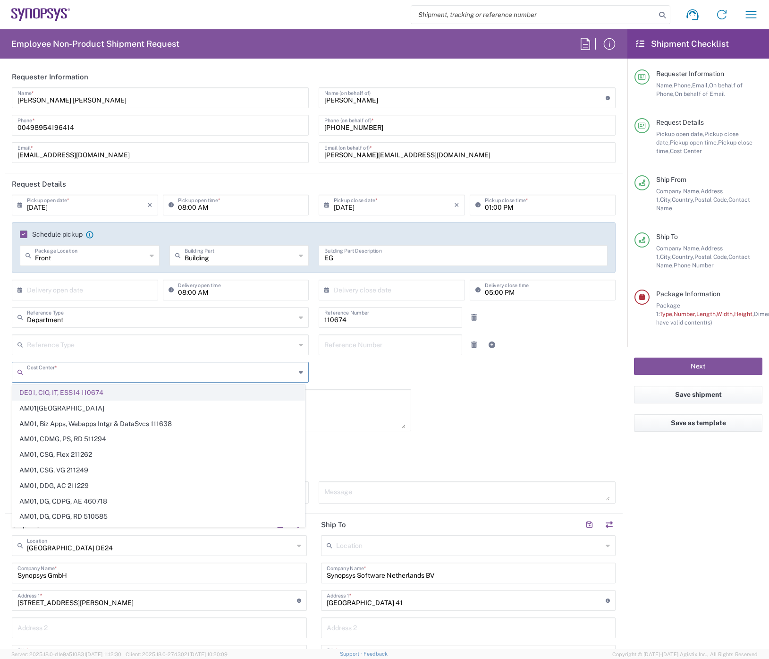
click at [167, 242] on span "DE01, CIO, IT, ESS14 110674" at bounding box center [159, 392] width 292 height 15
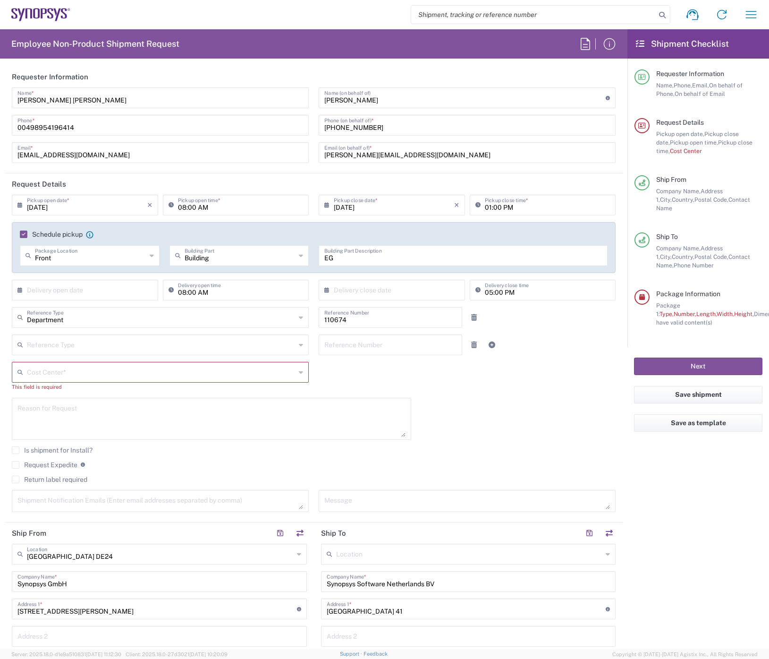
click at [284, 242] on input "text" at bounding box center [161, 371] width 269 height 17
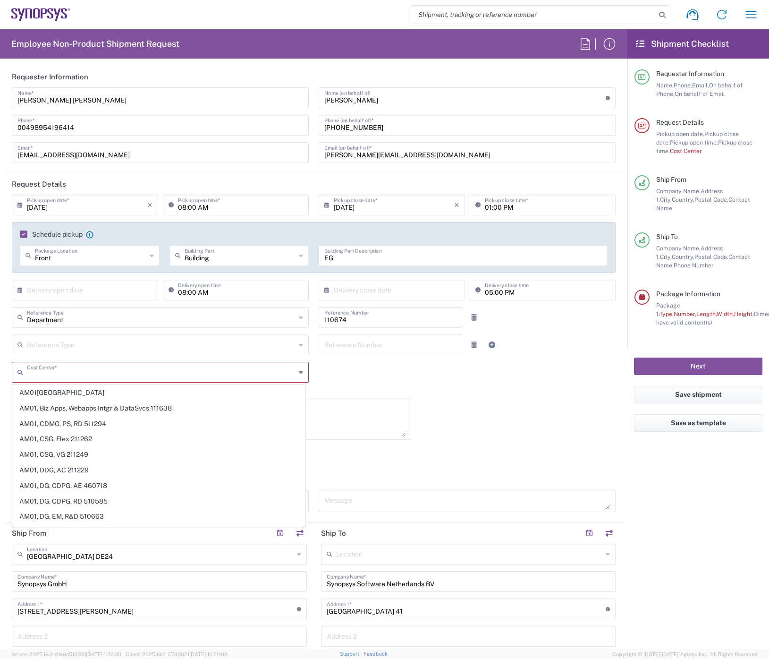
click at [103, 242] on input "text" at bounding box center [161, 371] width 269 height 17
paste input "DE01, CIO, IT, ESS14"
type input "DE01, CIO, IT, ESS14"
click at [299, 242] on icon at bounding box center [301, 372] width 4 height 15
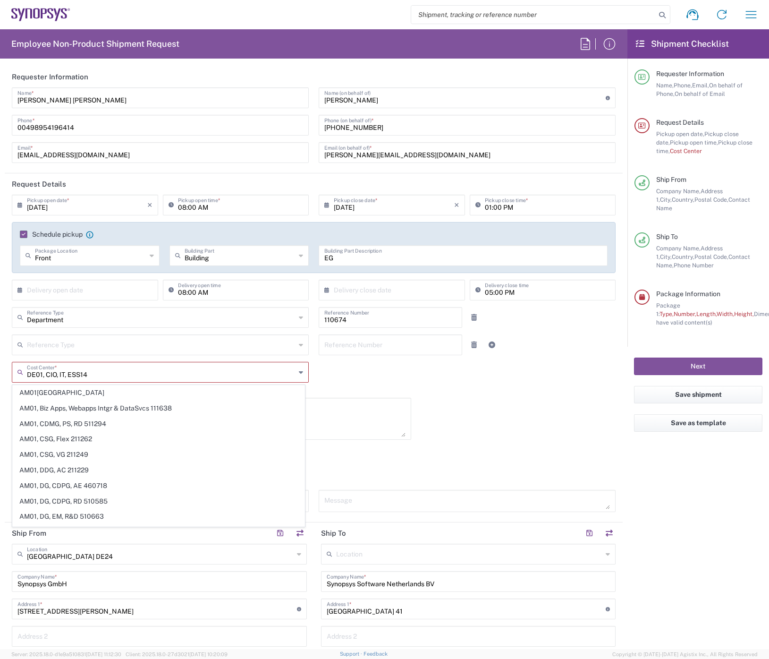
click at [299, 242] on icon at bounding box center [301, 372] width 4 height 15
click at [130, 242] on input "DE01, CIO, IT, ESS14" at bounding box center [161, 371] width 269 height 17
click at [299, 242] on icon at bounding box center [301, 372] width 4 height 15
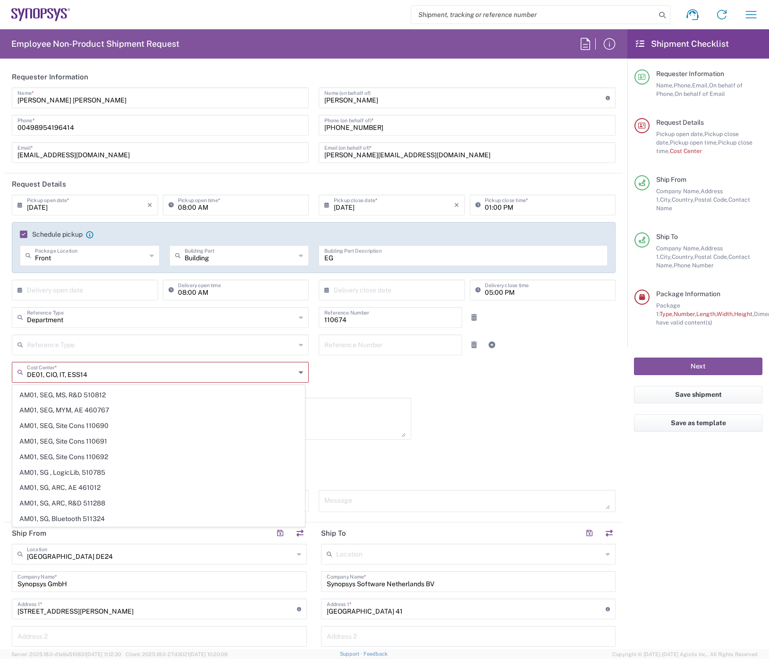
click at [292, 242] on div "DE01, CIO, IT, ESS14 Cost Center *" at bounding box center [160, 372] width 297 height 21
click at [299, 242] on icon at bounding box center [301, 372] width 4 height 15
drag, startPoint x: 209, startPoint y: 367, endPoint x: -3, endPoint y: 375, distance: 211.7
click at [0, 242] on html "Shipment request Shipment tracking Employee non-product shipment request My shi…" at bounding box center [384, 329] width 769 height 659
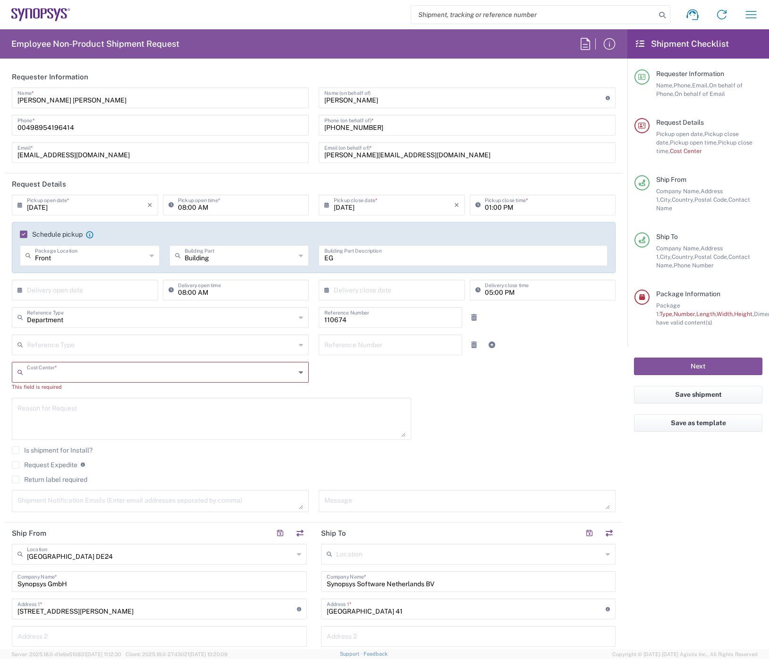
click at [299, 242] on icon at bounding box center [301, 372] width 4 height 15
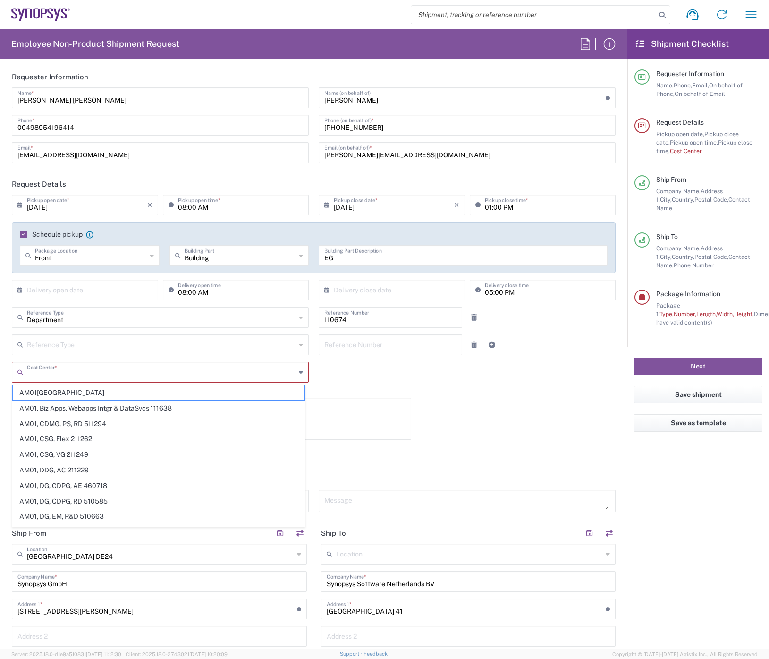
paste input "DE01, CIO, IT, ESS14"
type input "DE01, CIO, IT, ESS14"
click at [446, 242] on agx-checkbox-control "Is shipment for Install?" at bounding box center [314, 450] width 604 height 8
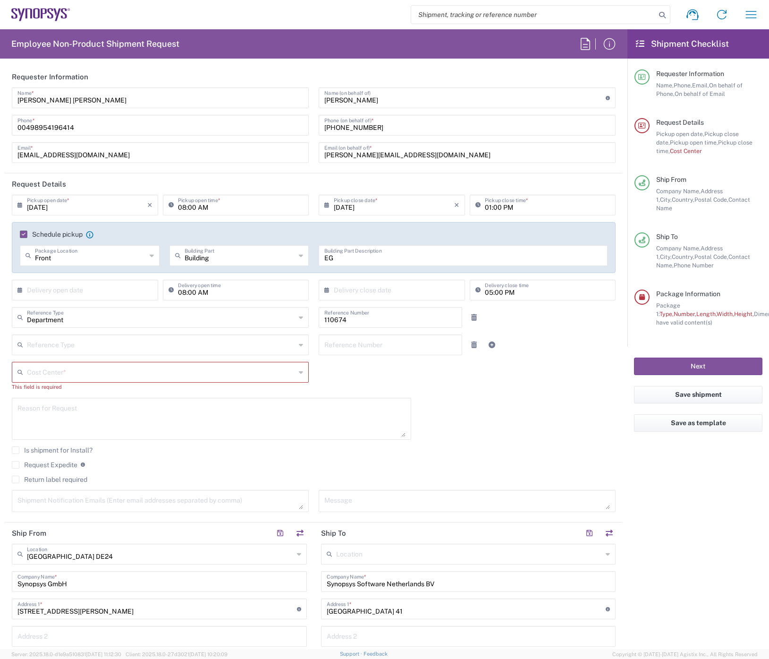
click at [293, 242] on div "Cost Center *" at bounding box center [160, 372] width 297 height 21
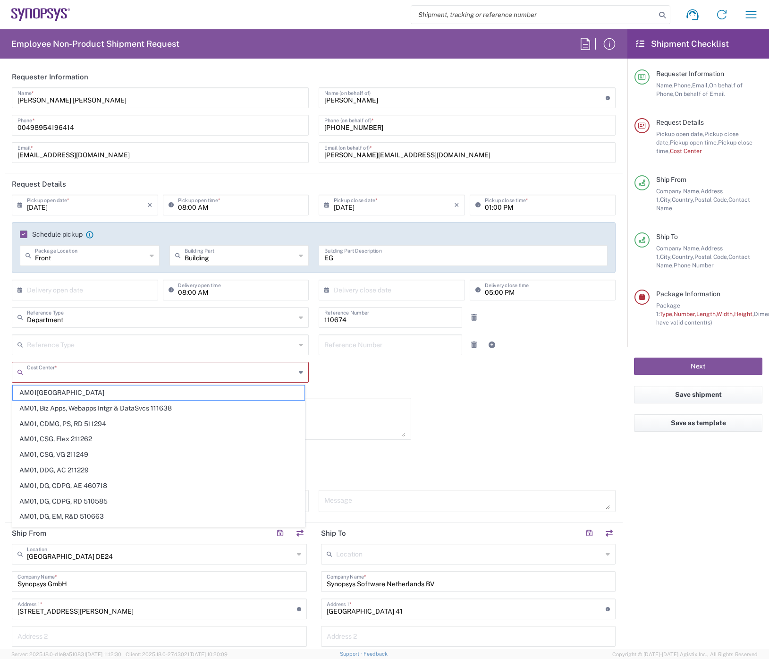
paste input "DE01, CIO, IT, ESS14"
type input "DE01, CIO, IT, ESS14"
click at [360, 242] on div "[DATE] × Pickup open date * Cancel Apply 08:00 AM Pickup open time * [DATE] × P…" at bounding box center [314, 357] width 614 height 324
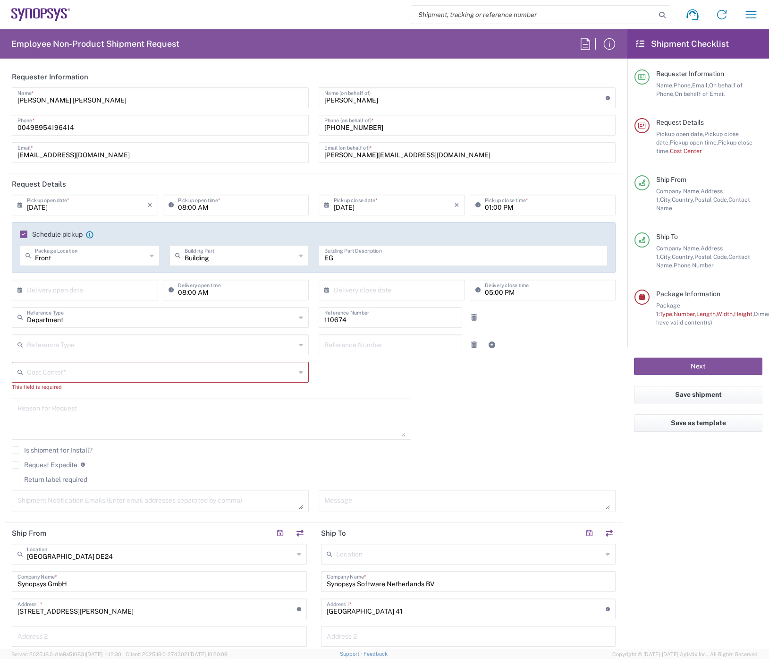
click at [136, 242] on input "text" at bounding box center [161, 371] width 269 height 17
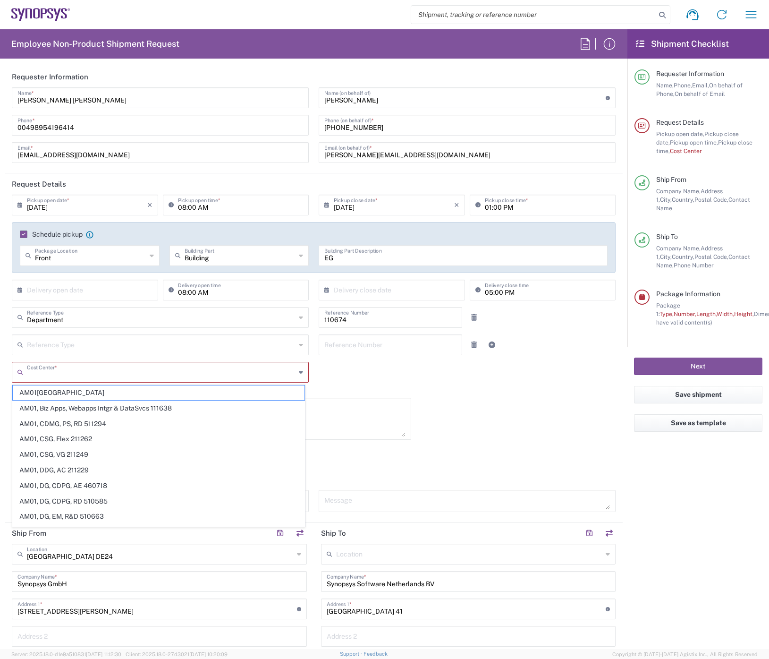
paste input "DE01, CIO, IT, ESS14"
type input "DE01, CIO, IT, ESS14"
click at [366, 242] on agx-checkbox-control "Return label required" at bounding box center [314, 479] width 604 height 8
click at [275, 242] on input "text" at bounding box center [161, 371] width 269 height 17
paste input "DE01, CIO, IT, ESS14"
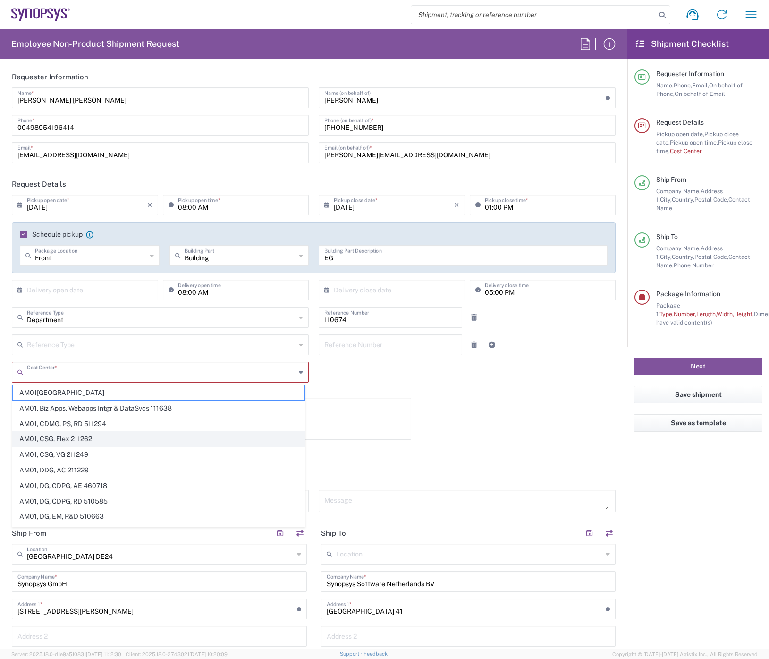
type input "DE01, CIO, IT, ESS14"
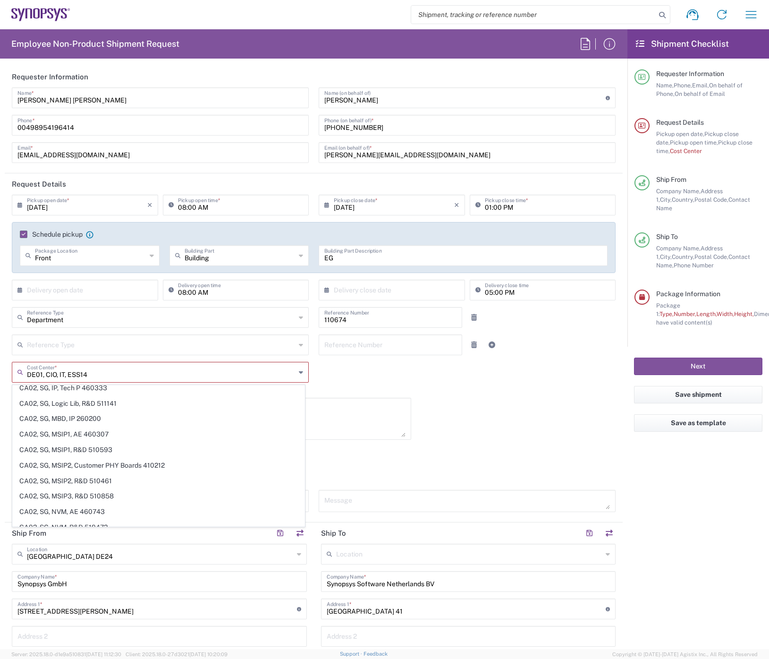
scroll to position [6610, 0]
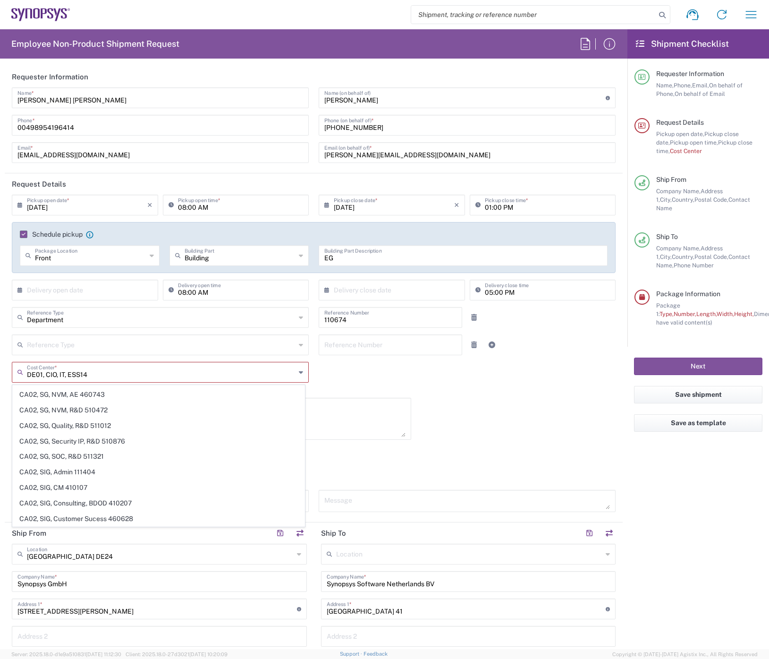
drag, startPoint x: 194, startPoint y: 373, endPoint x: -7, endPoint y: 373, distance: 201.1
click at [0, 242] on html "Shipment request Shipment tracking Employee non-product shipment request My shi…" at bounding box center [384, 329] width 769 height 659
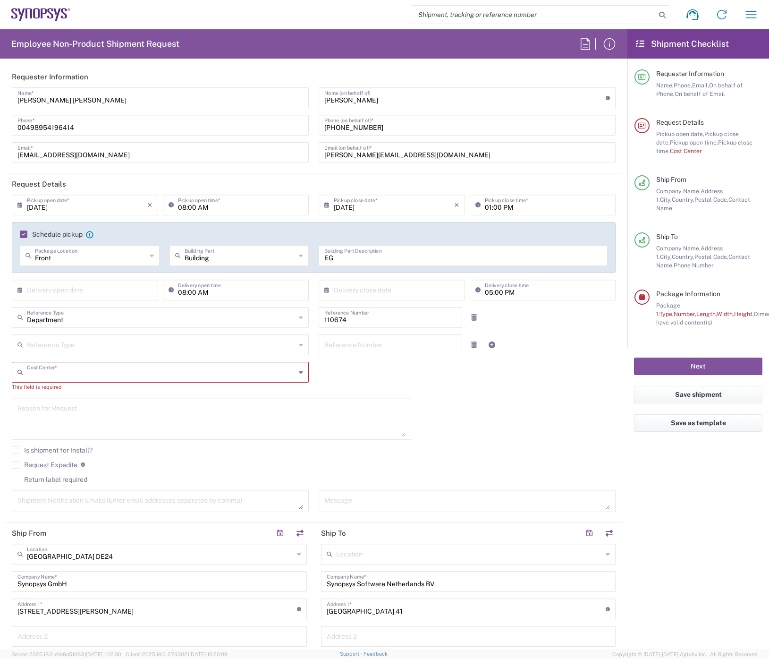
click at [237, 242] on input "text" at bounding box center [161, 371] width 269 height 17
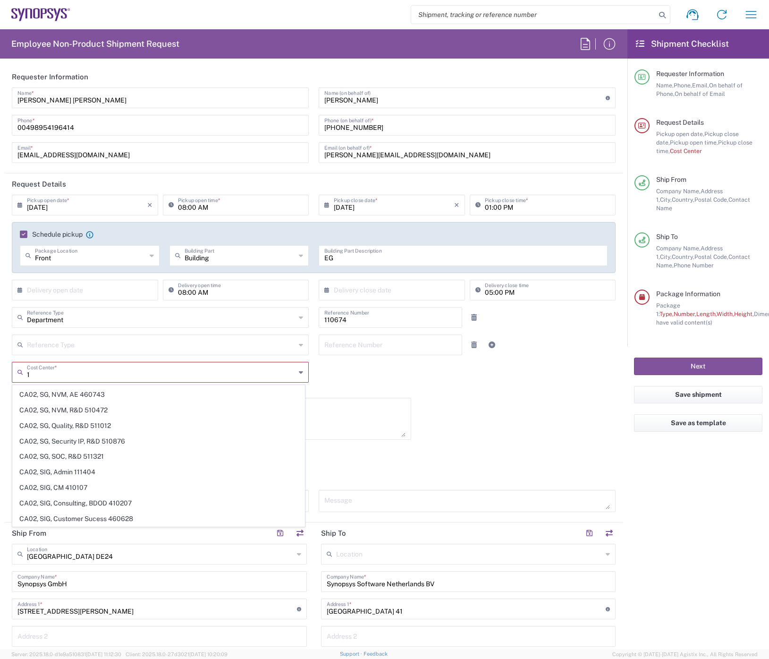
scroll to position [0, 0]
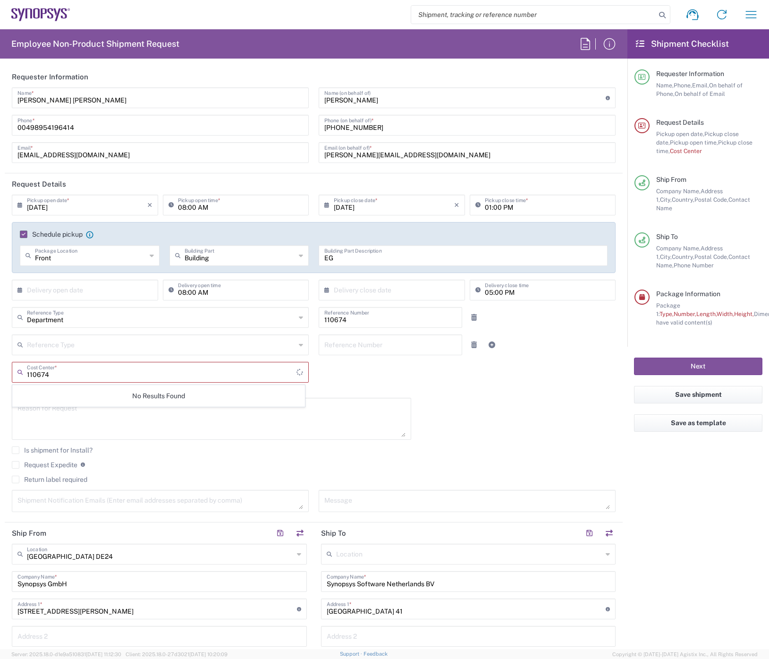
type input "110674"
drag, startPoint x: 262, startPoint y: 370, endPoint x: 4, endPoint y: 378, distance: 257.5
click at [4, 242] on form "Requester Information [PERSON_NAME] [PERSON_NAME] Name * [PHONE_NUMBER] Phone *…" at bounding box center [314, 357] width 628 height 583
paste input "DE01, CIO, IT, ESS14"
click at [52, 242] on span "DE01, CIO, IT, ESS14 110674" at bounding box center [159, 392] width 292 height 15
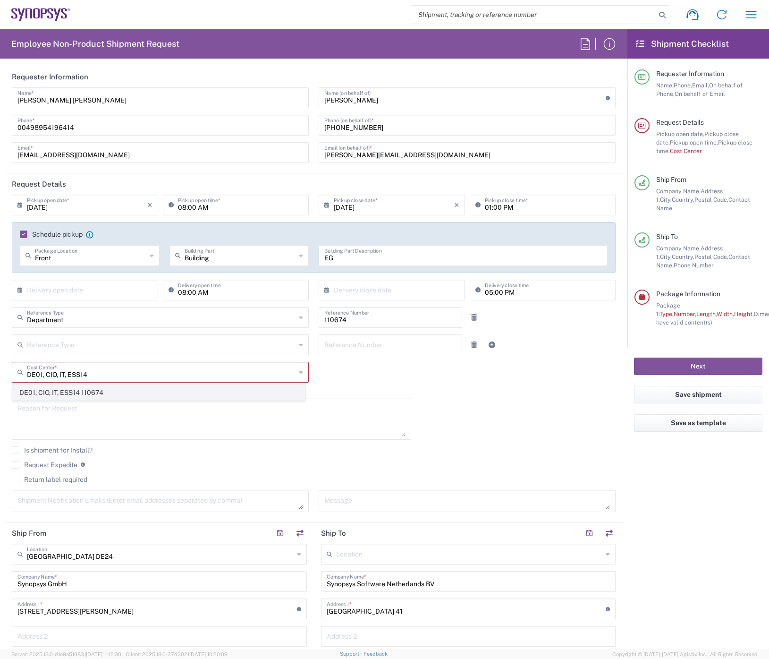
type input "DE01, CIO, IT, ESS14 110674"
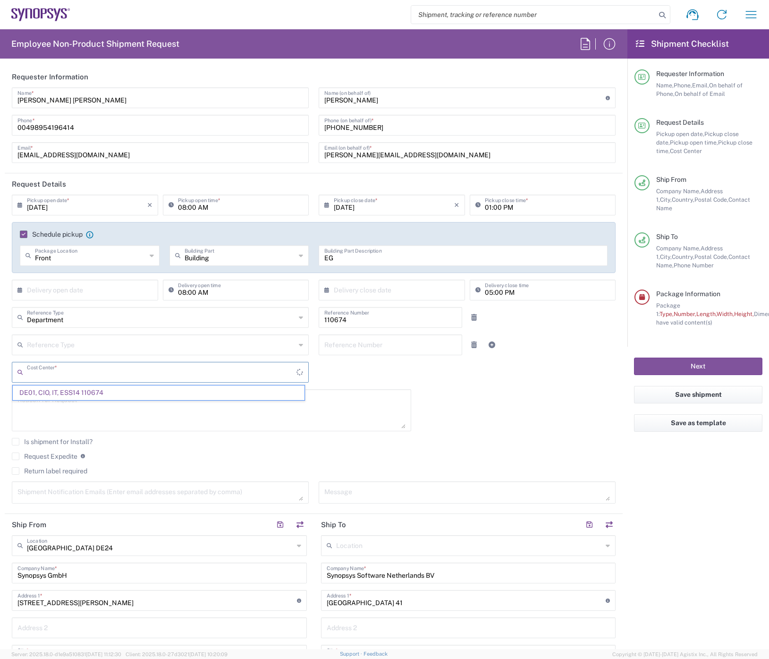
click at [120, 242] on input "text" at bounding box center [162, 371] width 270 height 17
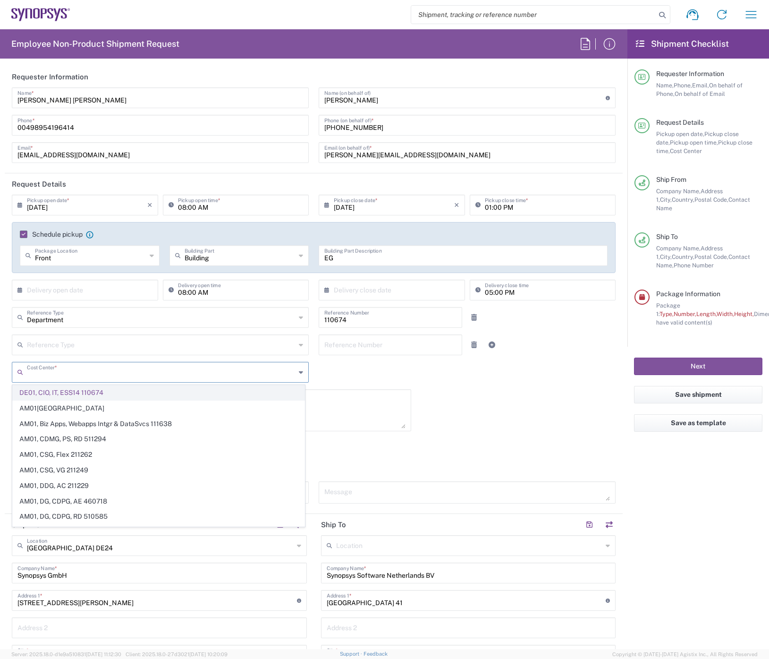
click at [101, 242] on span "DE01, CIO, IT, ESS14 110674" at bounding box center [159, 392] width 292 height 15
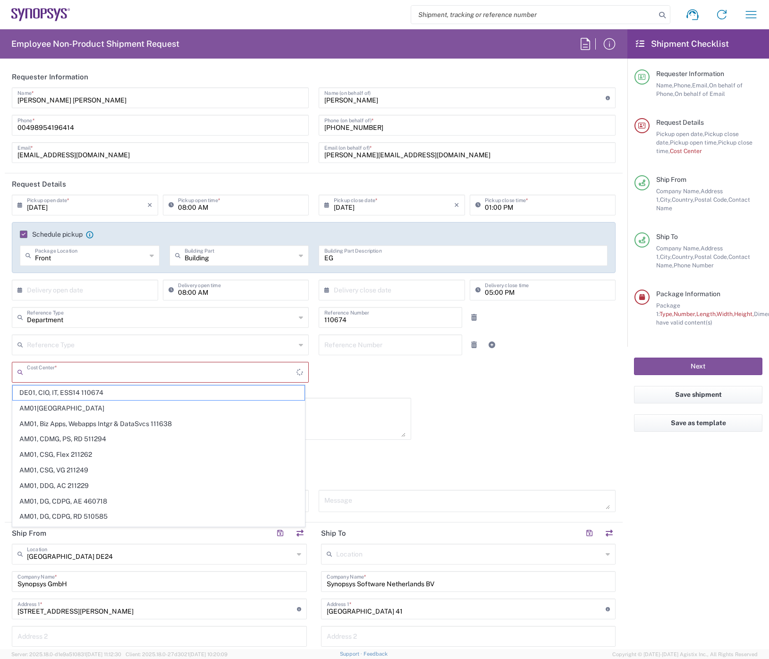
click at [104, 242] on input "text" at bounding box center [162, 371] width 270 height 17
type input "de"
type input "260424"
type input "AM01, GMC, Web Devel 260424"
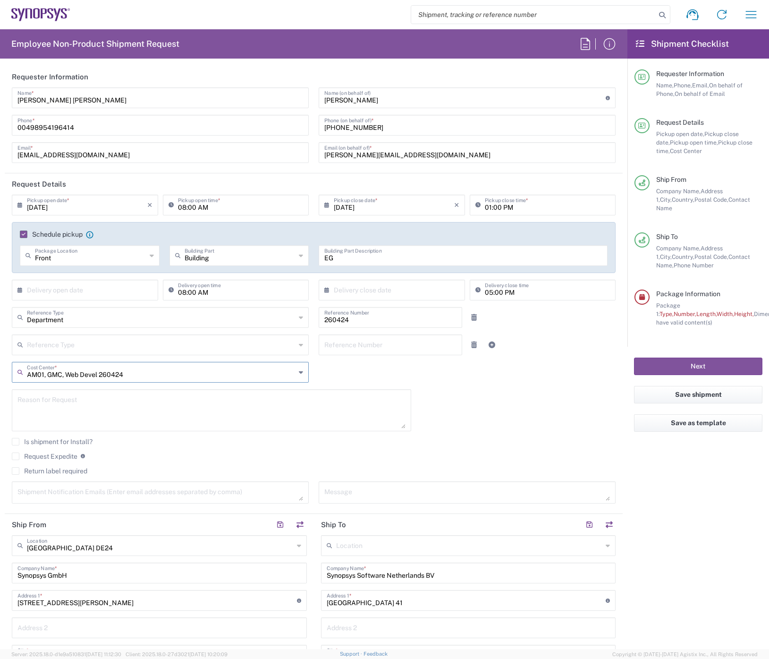
drag, startPoint x: 136, startPoint y: 376, endPoint x: -7, endPoint y: 392, distance: 144.0
click at [0, 242] on html "Shipment request Shipment tracking Employee non-product shipment request My shi…" at bounding box center [384, 329] width 769 height 659
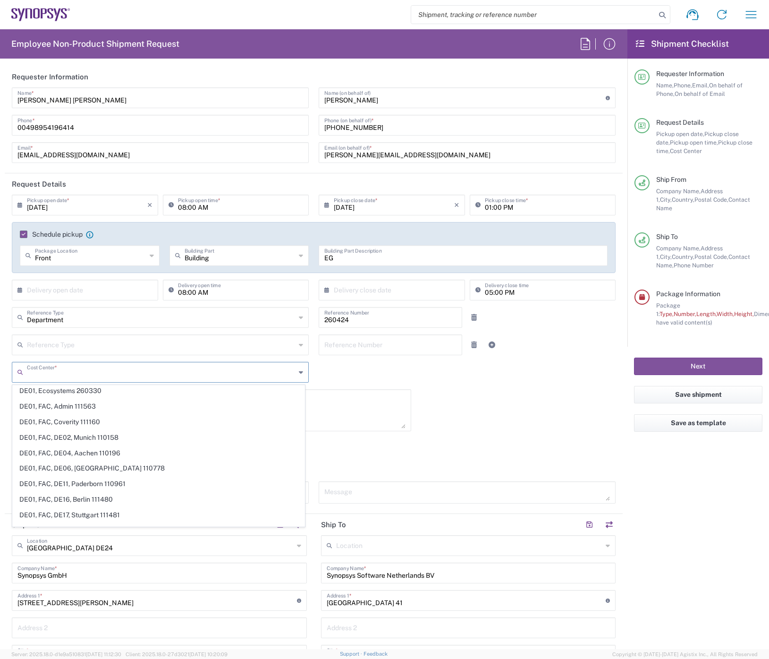
scroll to position [21459, 0]
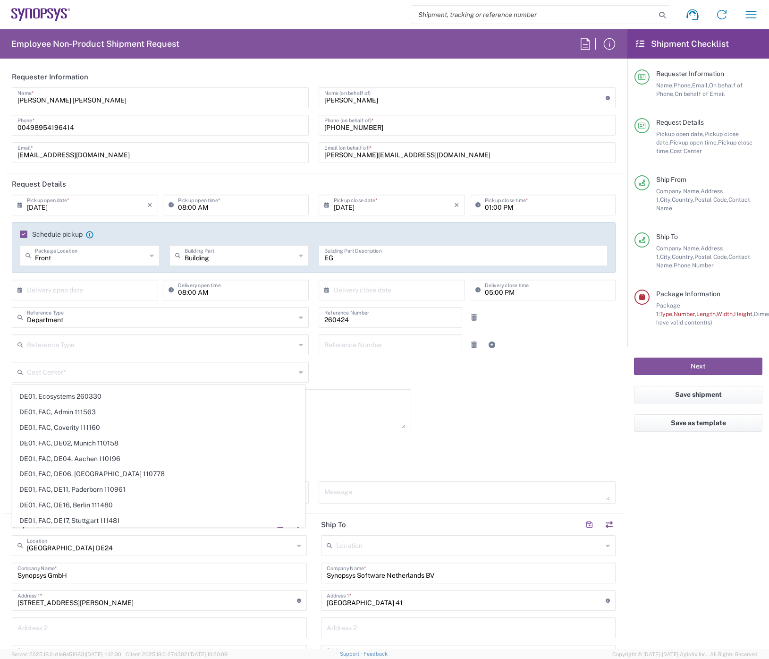
click at [107, 242] on input "text" at bounding box center [161, 371] width 269 height 17
paste input "DE01, CIO, IT, ESS14"
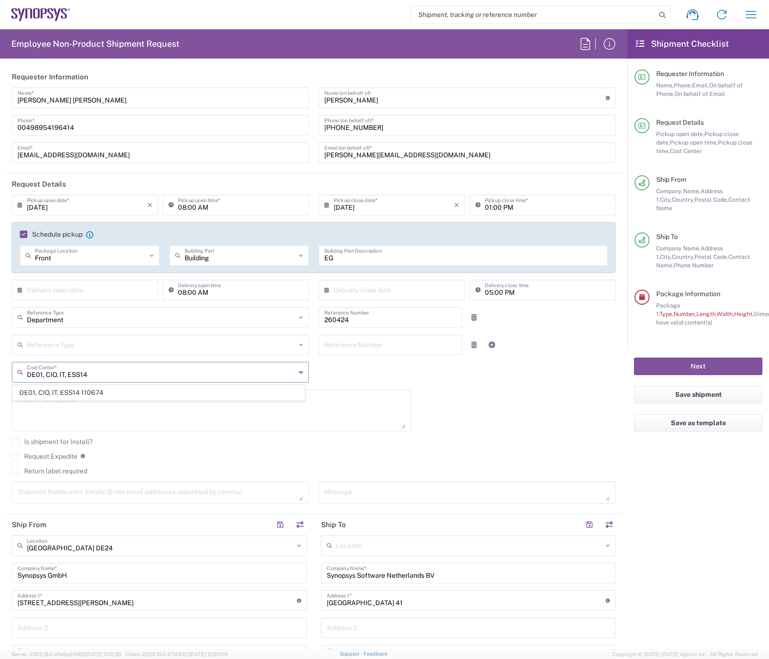
click at [109, 242] on input "DE01, CIO, IT, ESS14" at bounding box center [161, 371] width 269 height 17
type input "DE01, CIO, IT, ESS14"
click at [106, 242] on span "DE01, CIO, IT, ESS14 110674" at bounding box center [159, 392] width 292 height 15
type input "110674"
type input "DE01, CIO, IT, ESS14 110674"
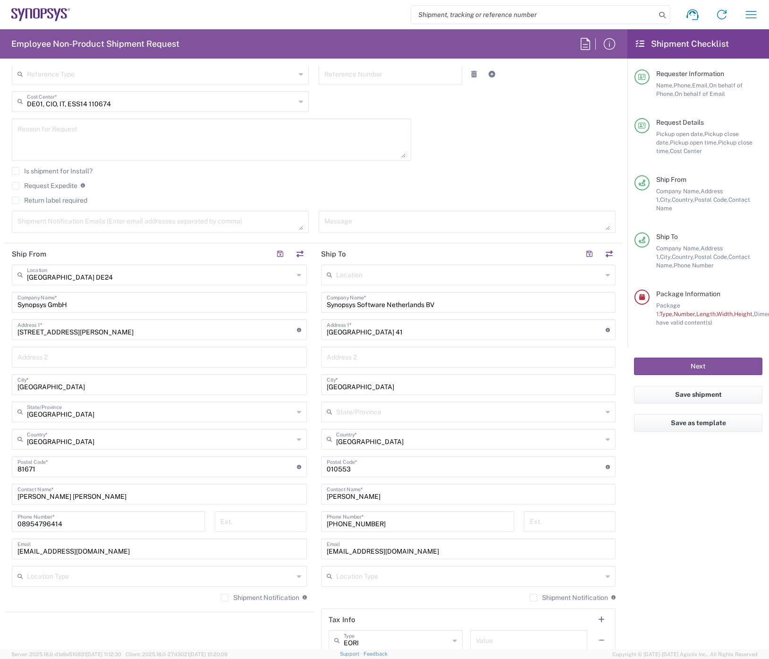
scroll to position [283, 0]
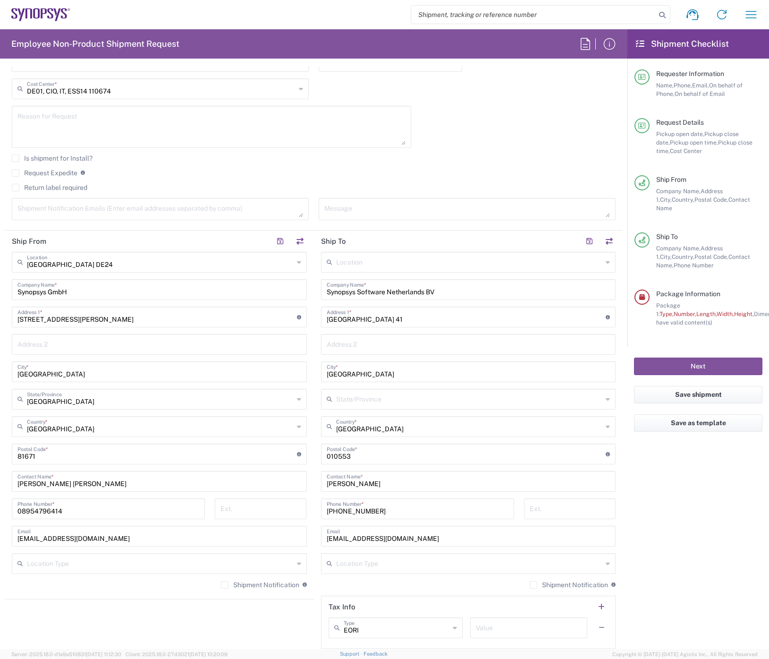
click at [424, 242] on input "undefined" at bounding box center [467, 453] width 280 height 17
type input "0"
click at [367, 242] on input "undefined" at bounding box center [467, 453] width 280 height 17
type input "5656 AE"
drag, startPoint x: 391, startPoint y: 510, endPoint x: 406, endPoint y: 509, distance: 14.2
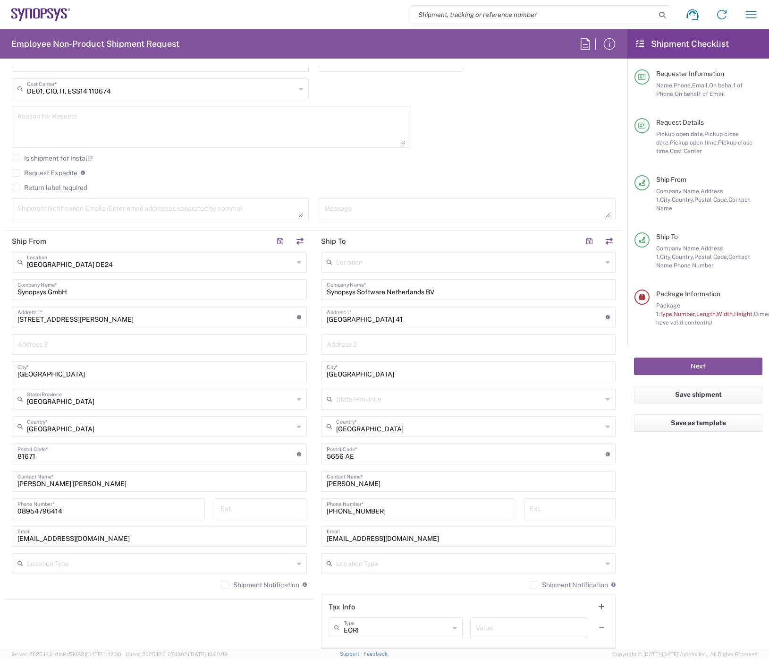
click at [391, 242] on input "[PHONE_NUMBER]" at bounding box center [418, 508] width 182 height 17
type input "+"
paste input "[PHONE_NUMBER]"
type input "[PHONE_NUMBER]"
click at [443, 242] on input "[EMAIL_ADDRESS][DOMAIN_NAME]" at bounding box center [469, 535] width 284 height 17
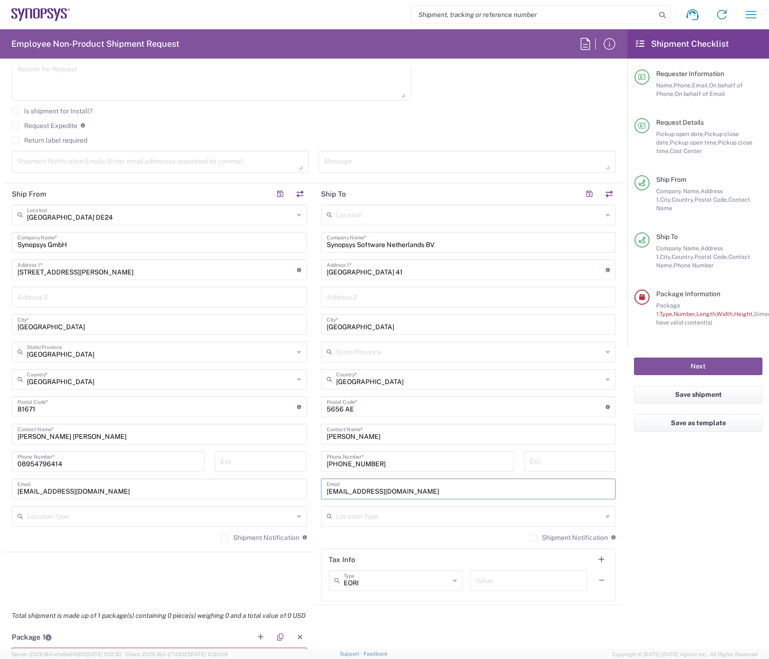
scroll to position [378, 0]
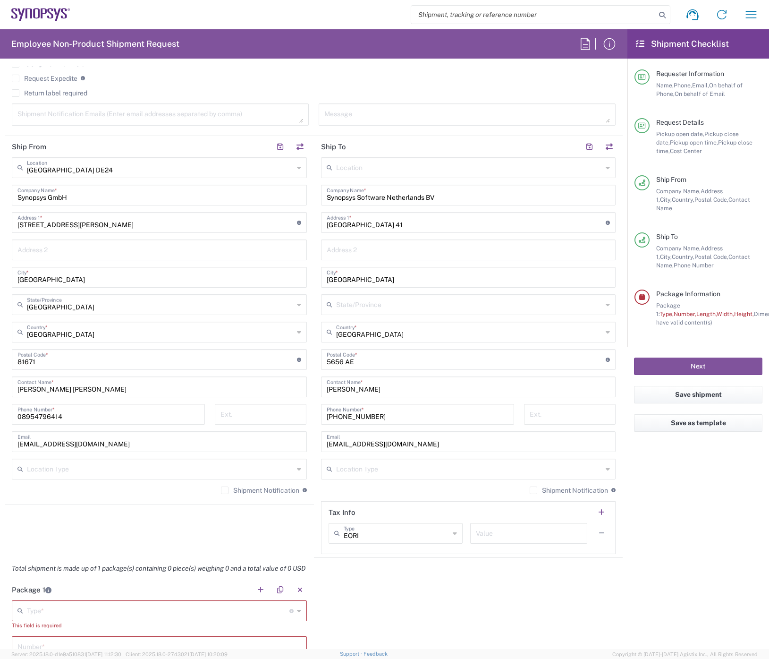
click at [441, 242] on div "Shipment Notification If checked, a shipment notification email will be sent to…" at bounding box center [468, 493] width 295 height 15
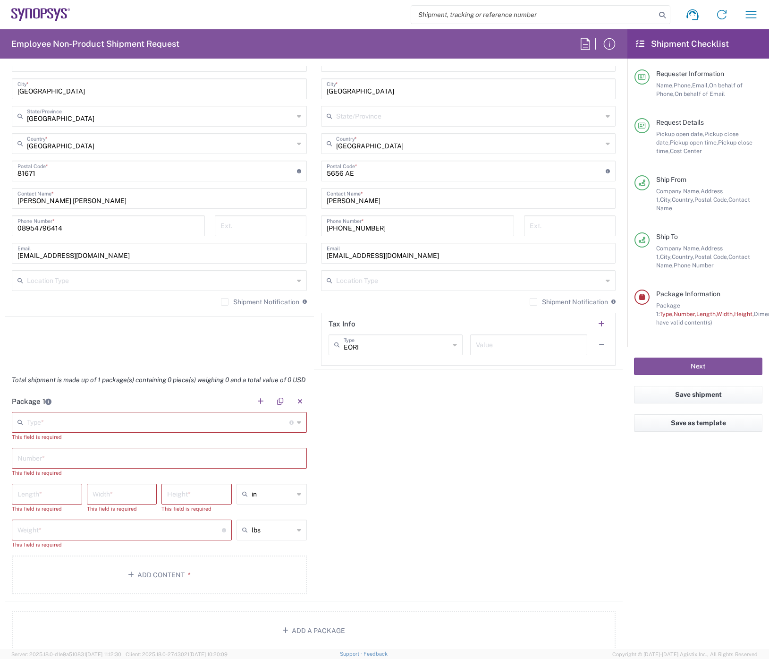
scroll to position [567, 0]
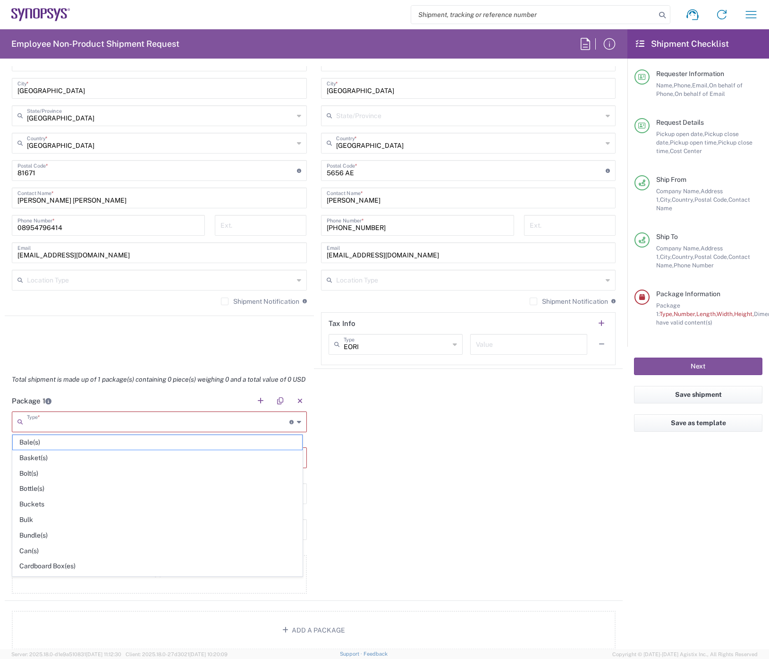
click at [66, 242] on input "text" at bounding box center [158, 421] width 263 height 17
click at [46, 242] on span "Carton(s)" at bounding box center [157, 534] width 289 height 15
type input "Carton(s)"
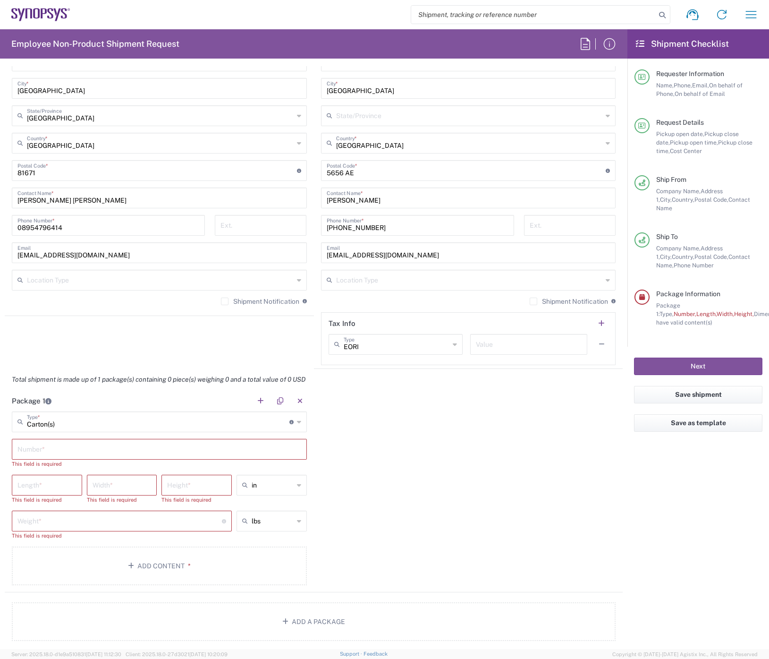
click at [51, 242] on input "text" at bounding box center [159, 448] width 284 height 17
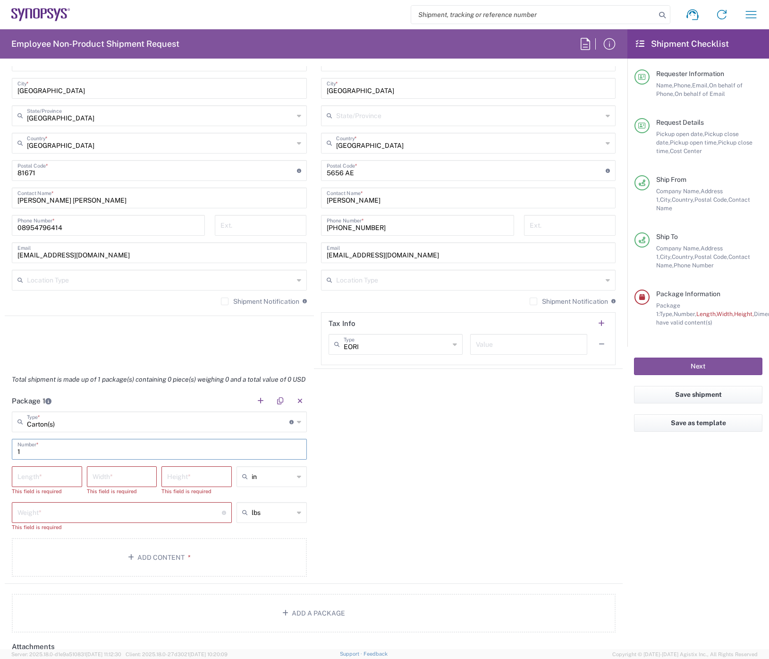
type input "1"
click at [49, 242] on input "number" at bounding box center [46, 475] width 59 height 17
type input "13"
type input "10"
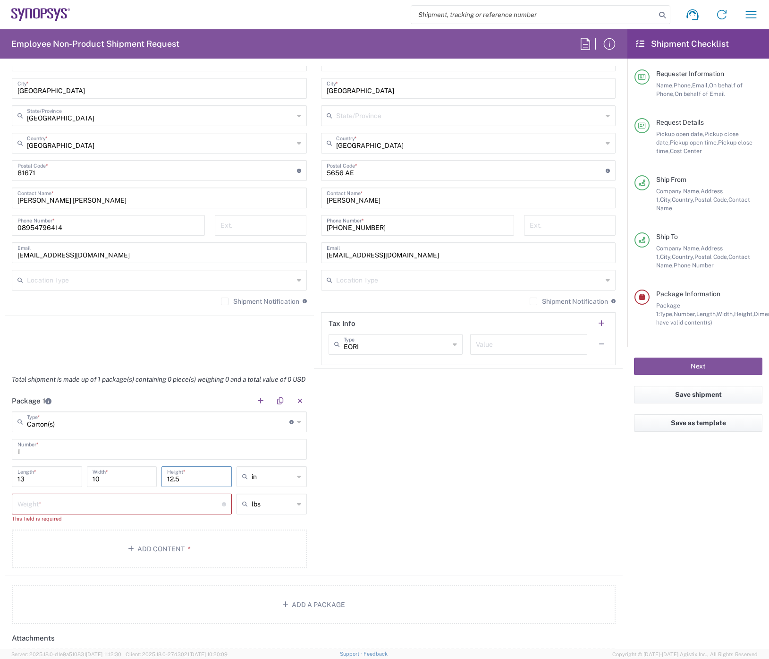
type input "12.5"
click at [297, 242] on icon at bounding box center [299, 476] width 4 height 15
click at [272, 242] on span "cm" at bounding box center [269, 512] width 68 height 15
type input "33.02"
type input "25.4"
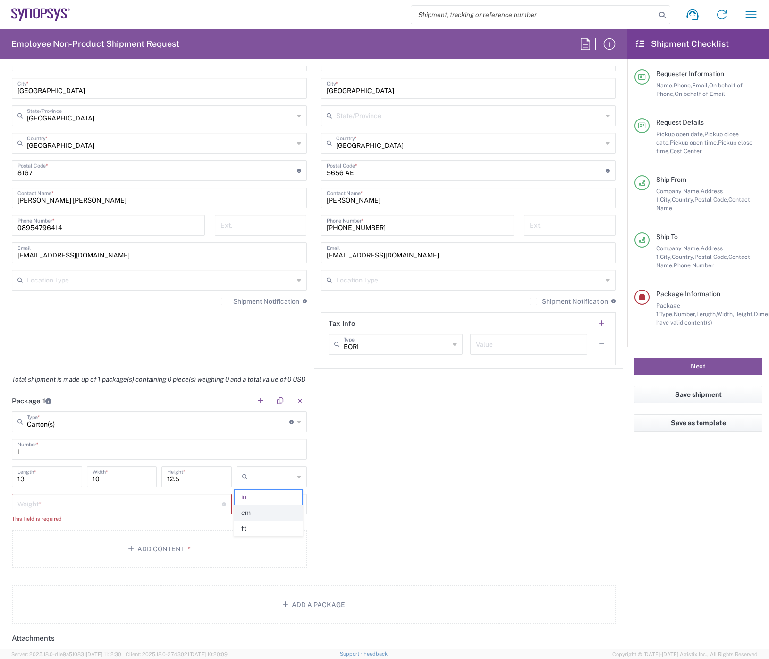
type input "31.75"
type input "cm"
click at [150, 242] on input "number" at bounding box center [119, 503] width 204 height 17
type input "0.5"
click at [297, 242] on icon at bounding box center [299, 503] width 4 height 15
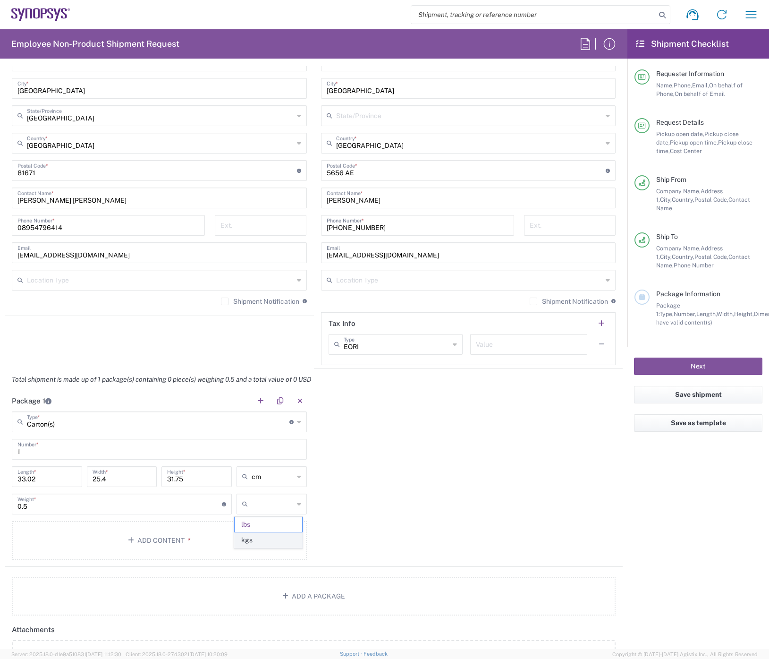
click at [288, 242] on span "kgs" at bounding box center [269, 540] width 68 height 15
type input "0.23"
type input "kgs"
click at [206, 242] on button "Add Content *" at bounding box center [159, 540] width 295 height 39
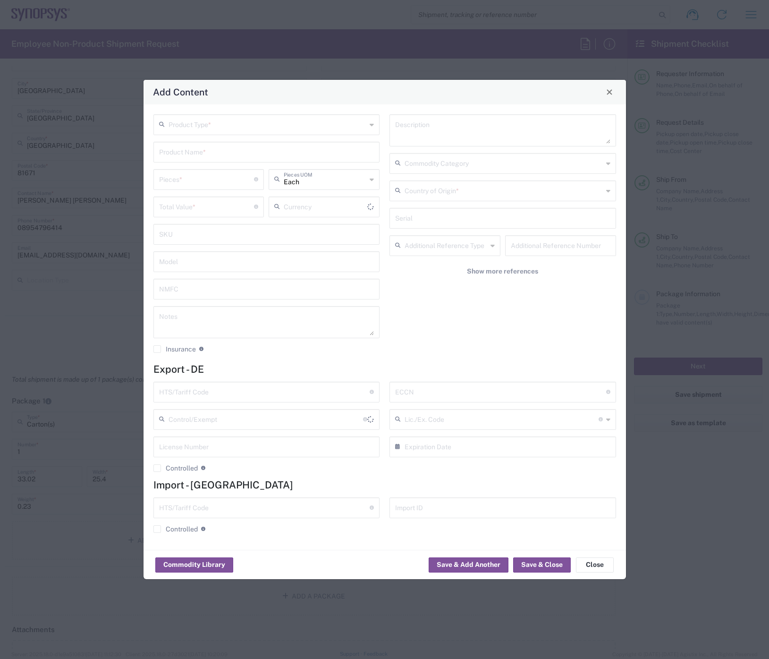
type input "US Dollar"
click at [196, 124] on input "text" at bounding box center [268, 124] width 198 height 17
click at [203, 160] on span "General Commodity" at bounding box center [266, 160] width 225 height 15
type input "General Commodity"
click at [248, 153] on input "text" at bounding box center [266, 151] width 215 height 17
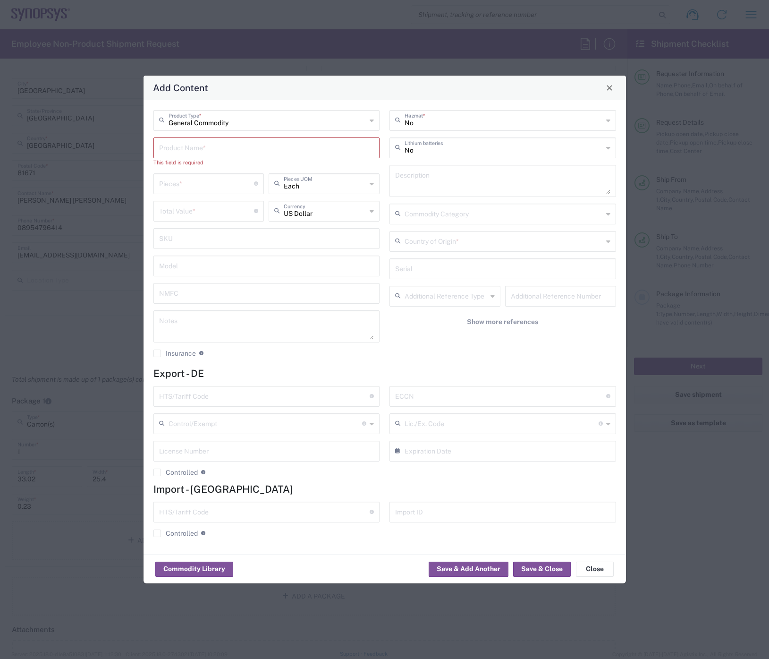
click at [185, 145] on input "text" at bounding box center [266, 147] width 215 height 17
paste input "cisco gibics"
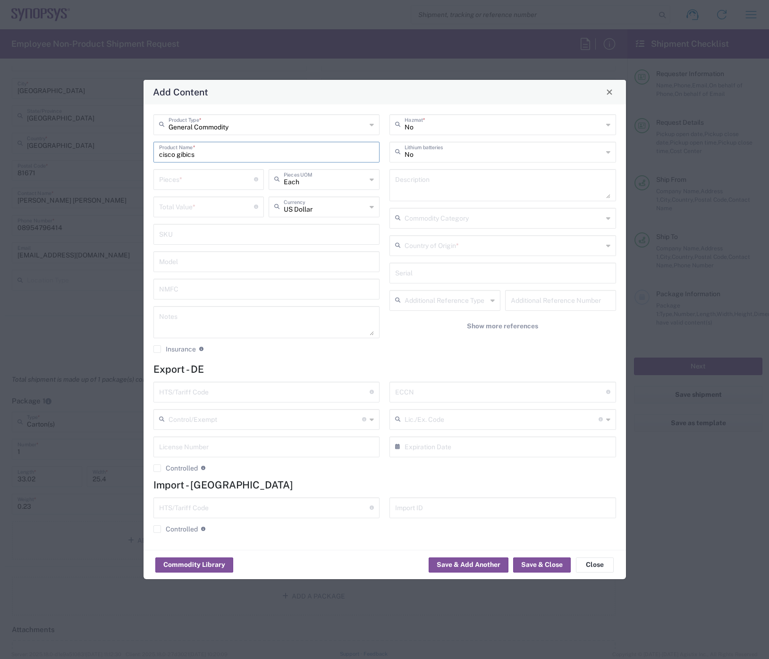
type input "cisco gibics"
click at [230, 180] on input "number" at bounding box center [206, 178] width 95 height 17
type input "300"
click at [373, 177] on icon at bounding box center [372, 179] width 4 height 15
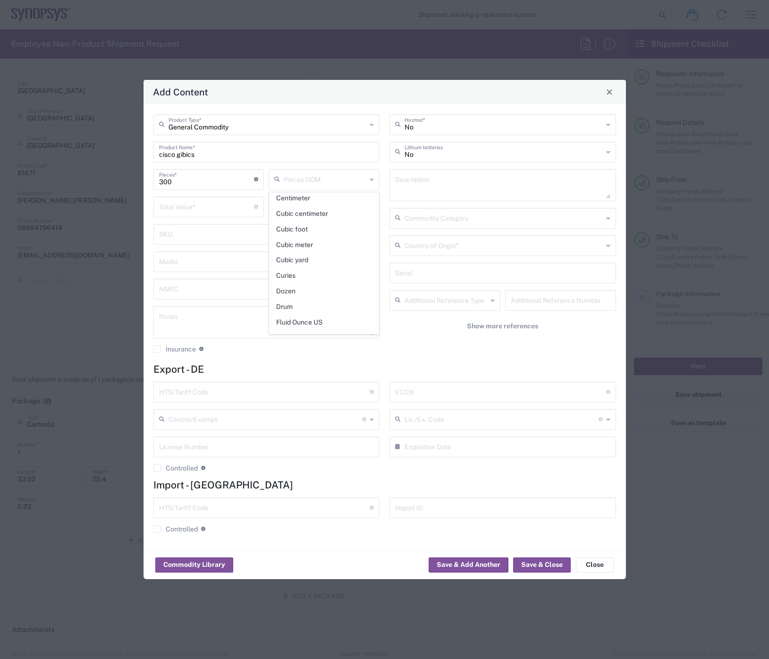
click at [299, 139] on div "General Commodity Product Type * cisco gibics Product Name * 300 Pieces * Numbe…" at bounding box center [266, 237] width 237 height 246
type input "Each"
drag, startPoint x: 208, startPoint y: 184, endPoint x: 80, endPoint y: 187, distance: 127.5
click at [80, 187] on div "Add Content General Commodity Product Type * cisco gibics Product Name * 300 Pi…" at bounding box center [384, 329] width 769 height 659
type input "1"
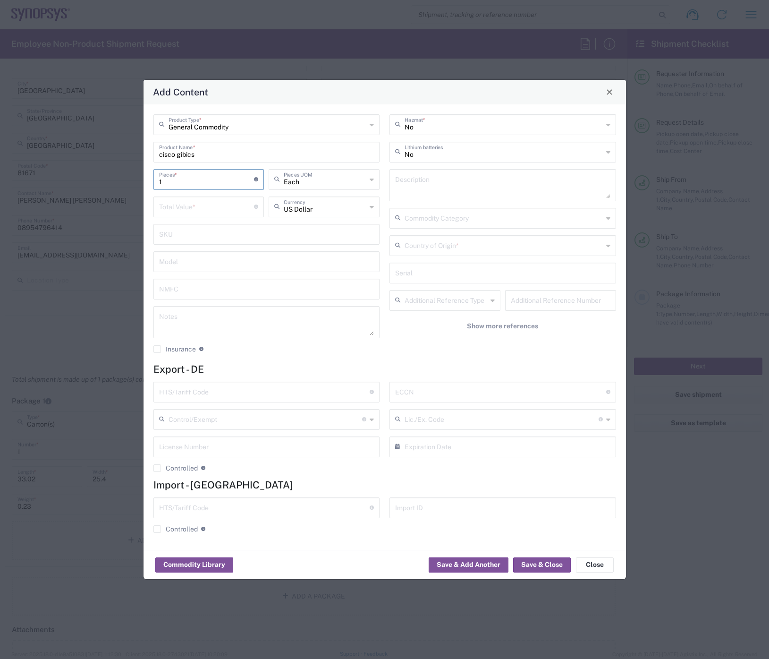
click at [225, 236] on input "text" at bounding box center [266, 233] width 215 height 17
click at [369, 205] on div "US Dollar Currency" at bounding box center [324, 206] width 111 height 21
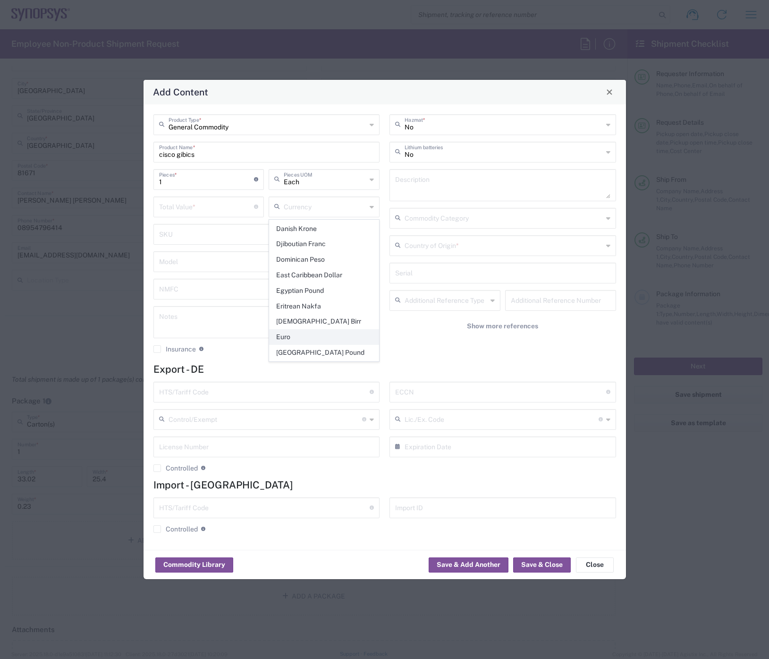
click at [324, 242] on span "Euro" at bounding box center [324, 337] width 109 height 15
type input "Euro"
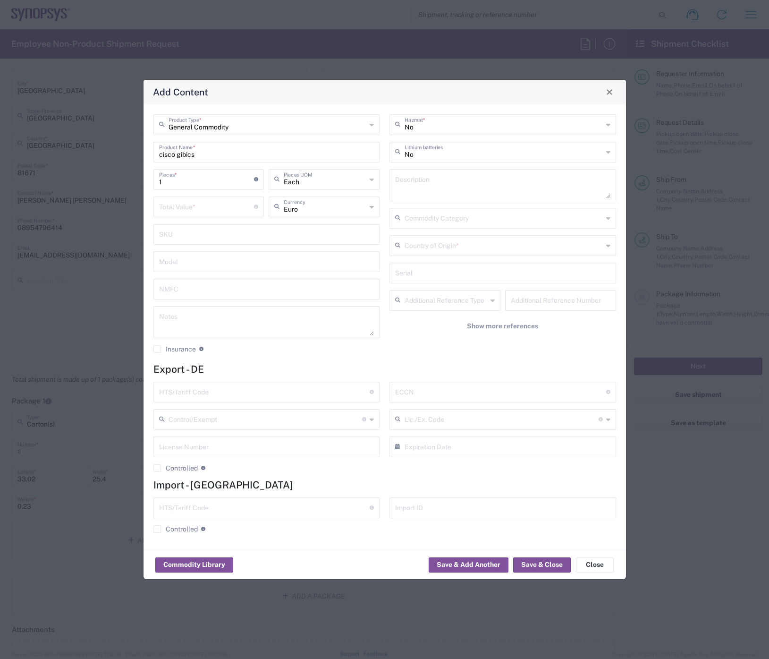
click at [194, 206] on input "number" at bounding box center [206, 206] width 95 height 17
type input "300"
click at [525, 242] on button "Save & Close" at bounding box center [542, 564] width 58 height 15
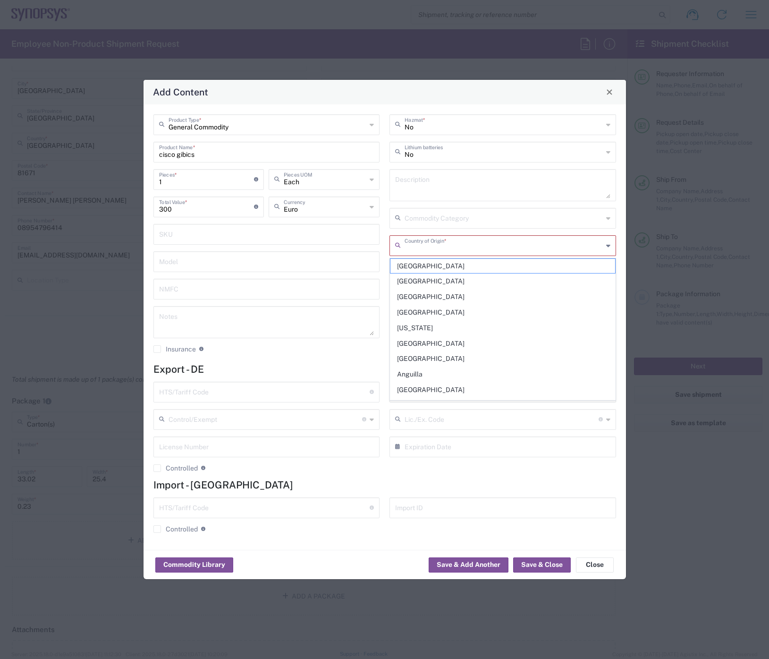
click at [486, 242] on input "text" at bounding box center [504, 245] width 198 height 17
click at [429, 242] on span "[GEOGRAPHIC_DATA]" at bounding box center [502, 338] width 225 height 15
type input "[GEOGRAPHIC_DATA]"
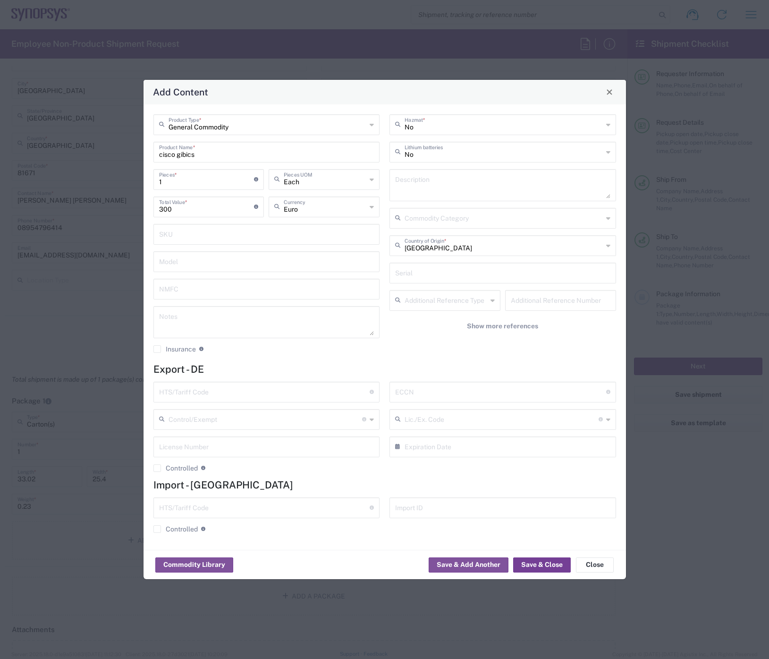
click at [546, 242] on button "Save & Close" at bounding box center [542, 564] width 58 height 15
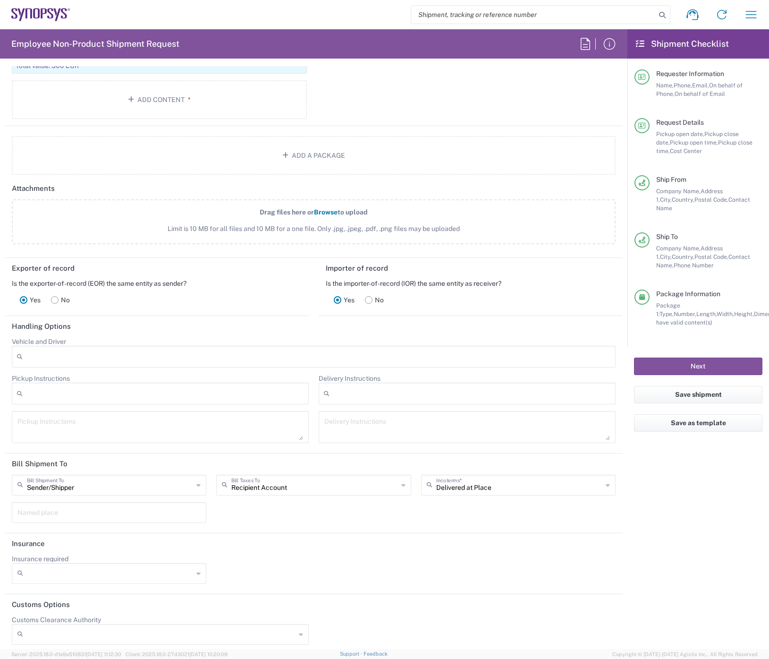
scroll to position [1069, 0]
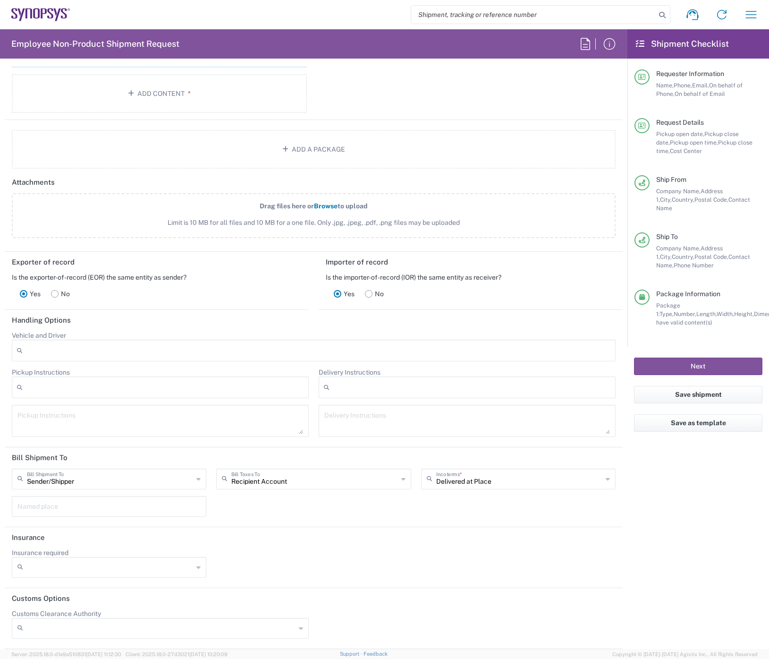
click at [196, 242] on icon at bounding box center [198, 567] width 4 height 15
click at [188, 242] on span "No" at bounding box center [108, 587] width 190 height 15
type input "No"
click at [401, 242] on icon at bounding box center [403, 478] width 4 height 15
click at [453, 242] on div "Insurance required No No Yes" at bounding box center [314, 566] width 614 height 36
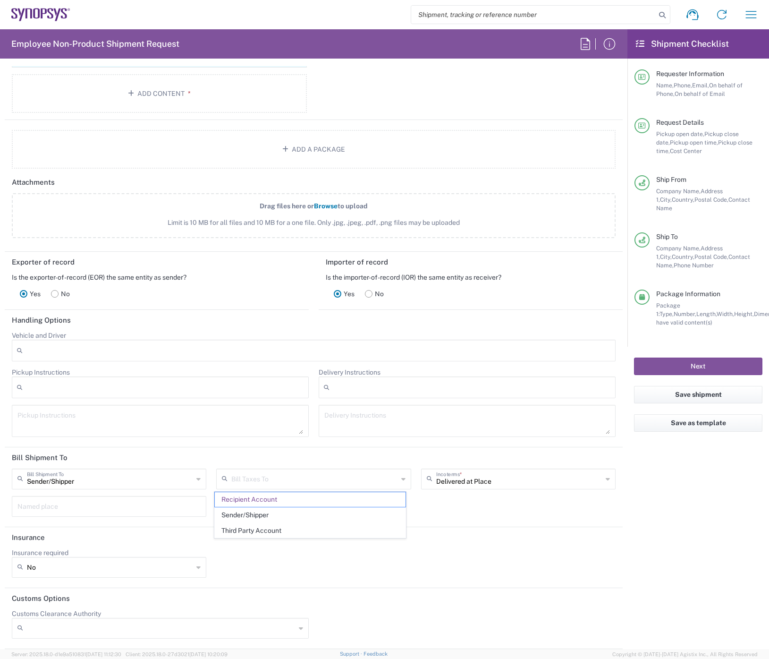
type input "Recipient Account"
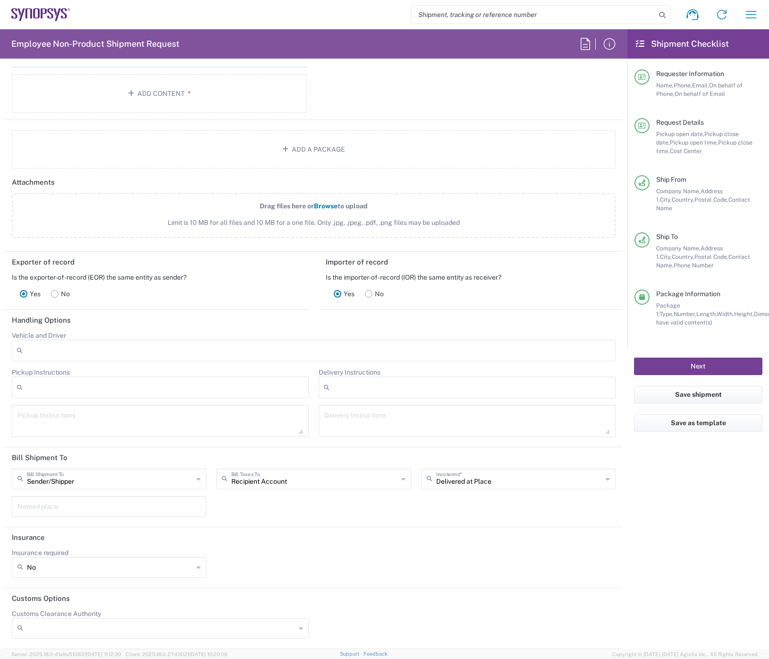
click at [721, 242] on button "Next" at bounding box center [698, 365] width 128 height 17
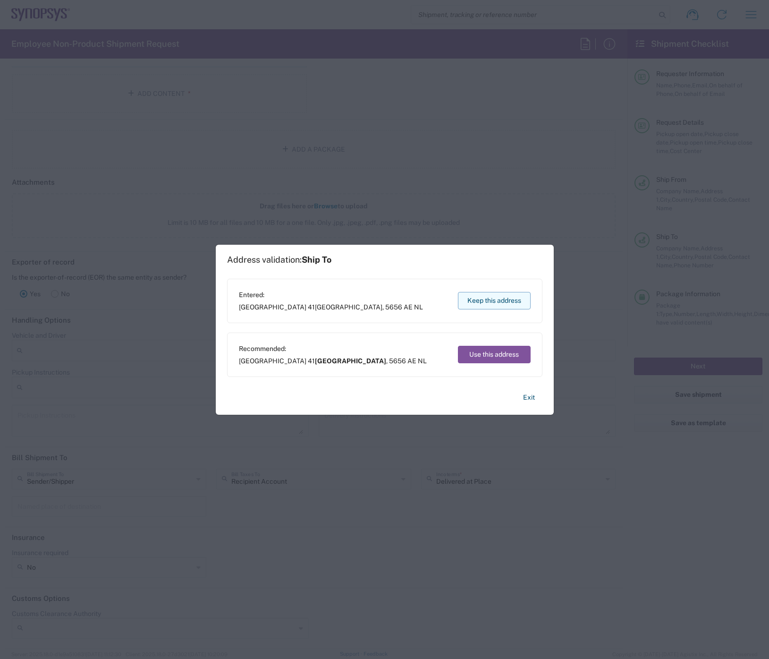
click at [499, 242] on button "Keep this address" at bounding box center [494, 300] width 73 height 17
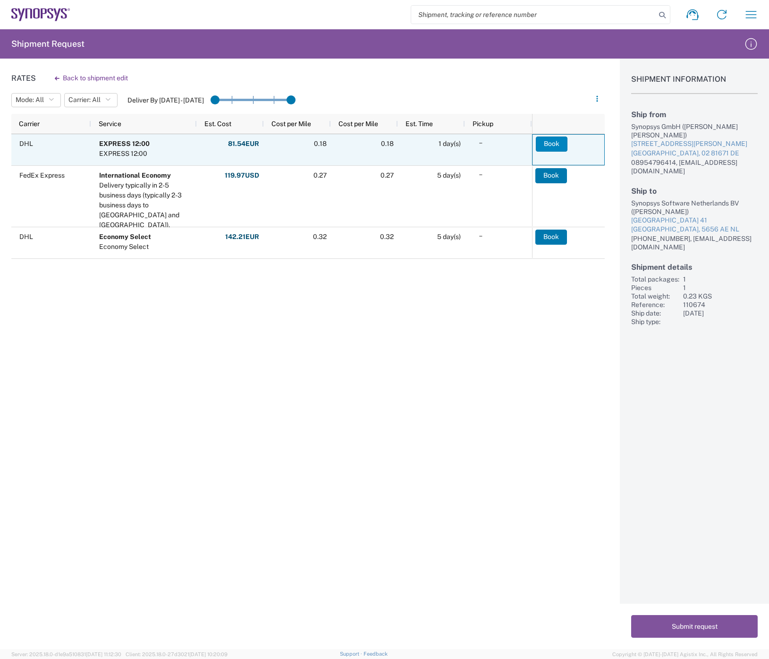
click at [546, 140] on button "Book" at bounding box center [552, 143] width 32 height 15
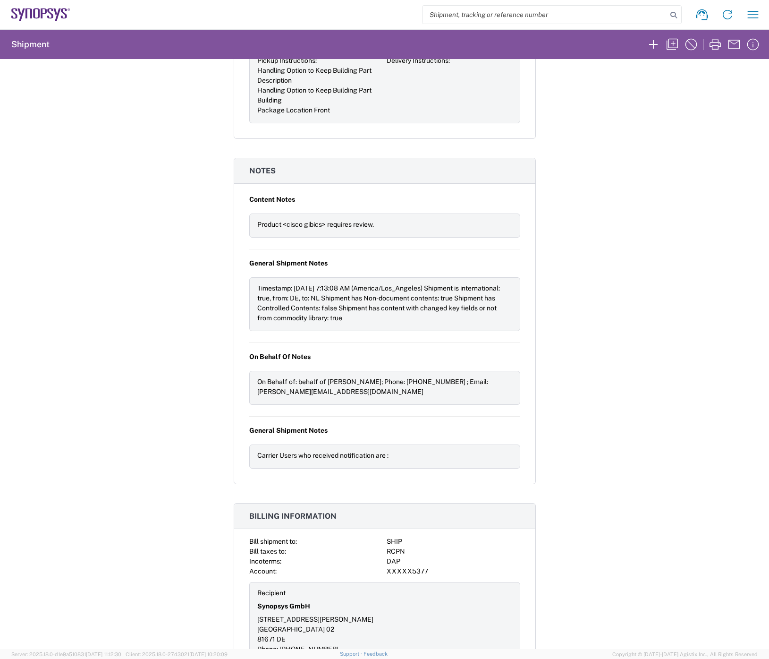
scroll to position [1061, 0]
